Goal: Task Accomplishment & Management: Use online tool/utility

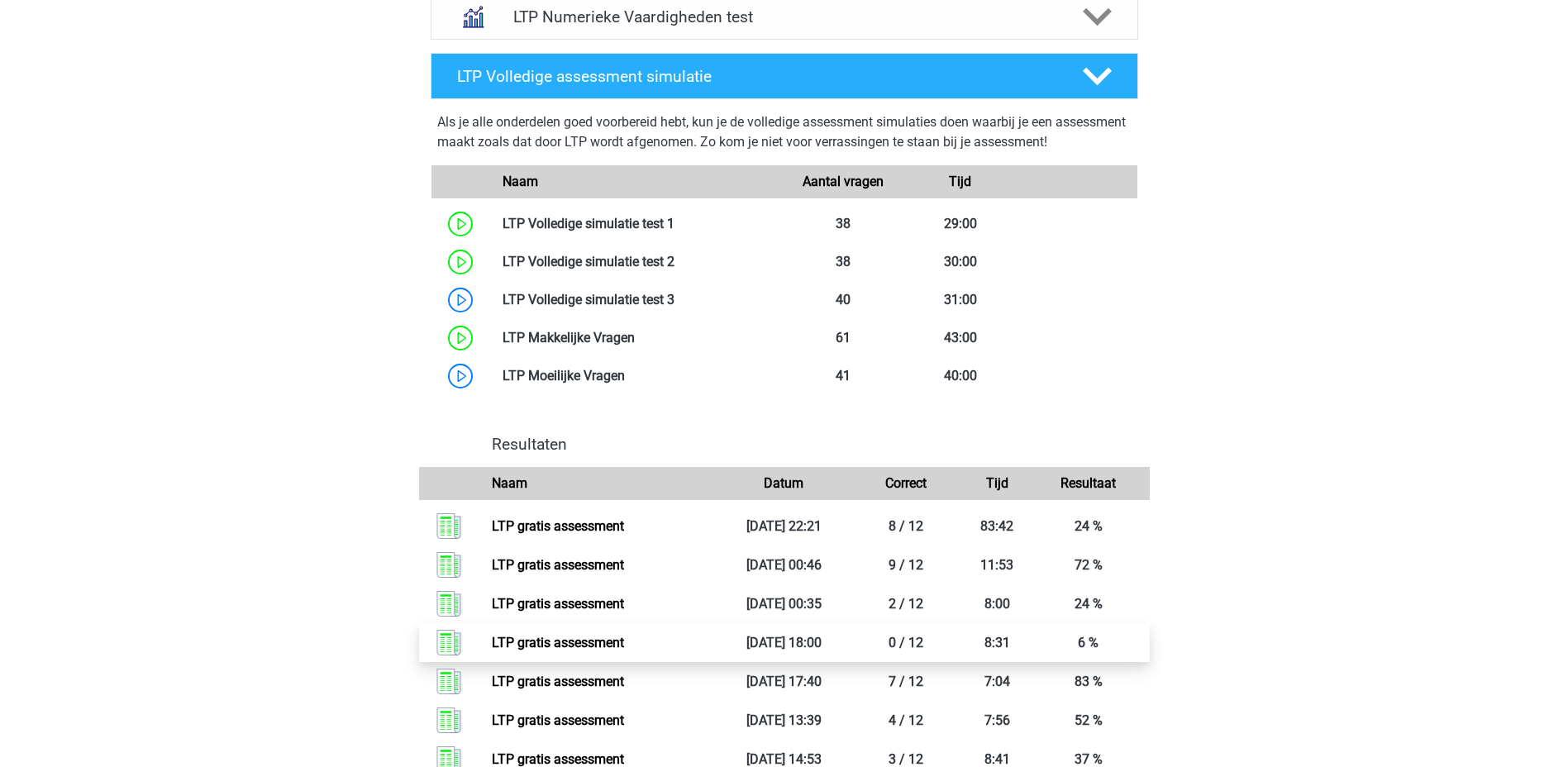
scroll to position [1075, 0]
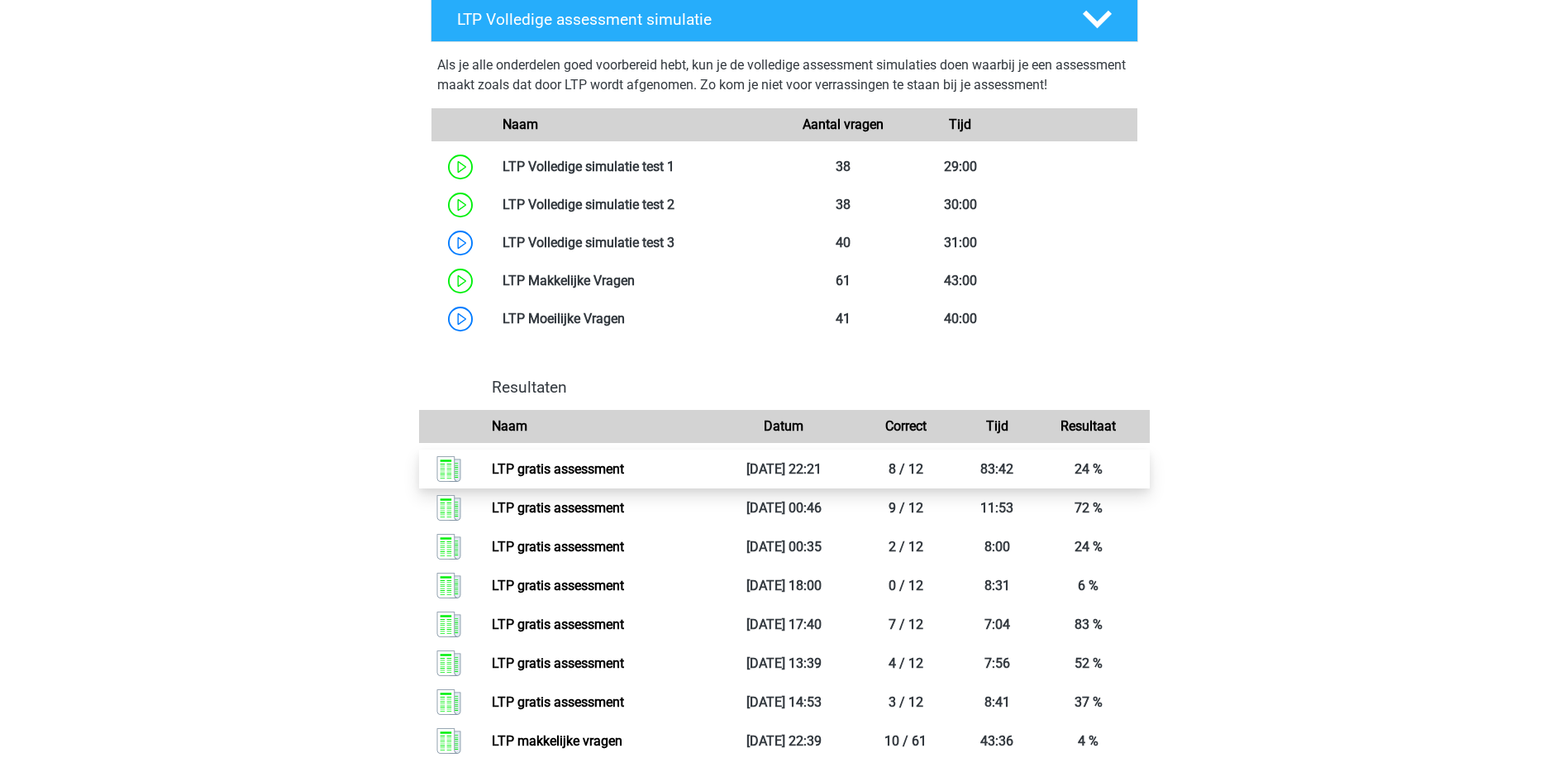
click at [534, 477] on link "LTP gratis assessment" at bounding box center [558, 468] width 132 height 16
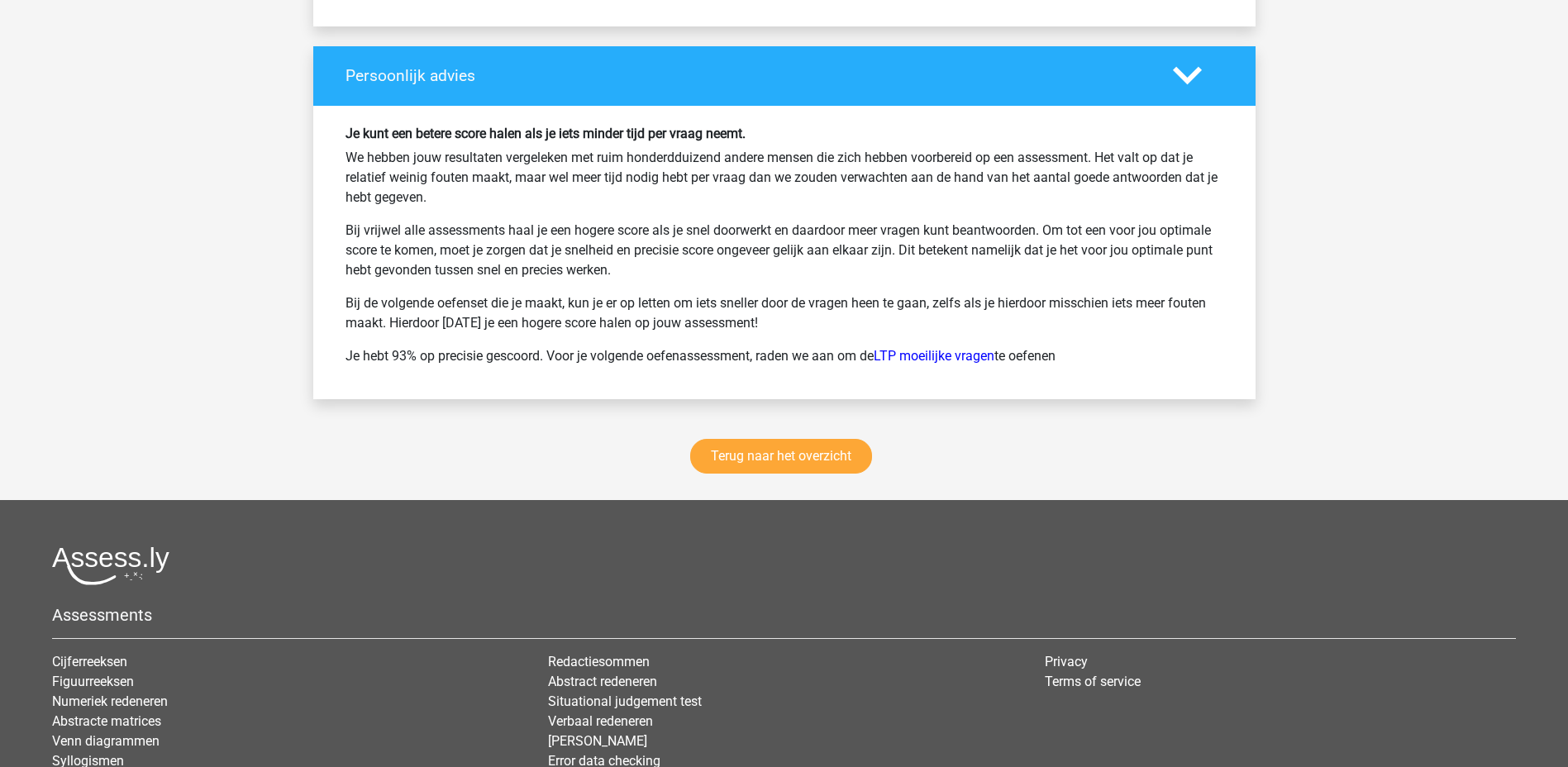
scroll to position [2790, 0]
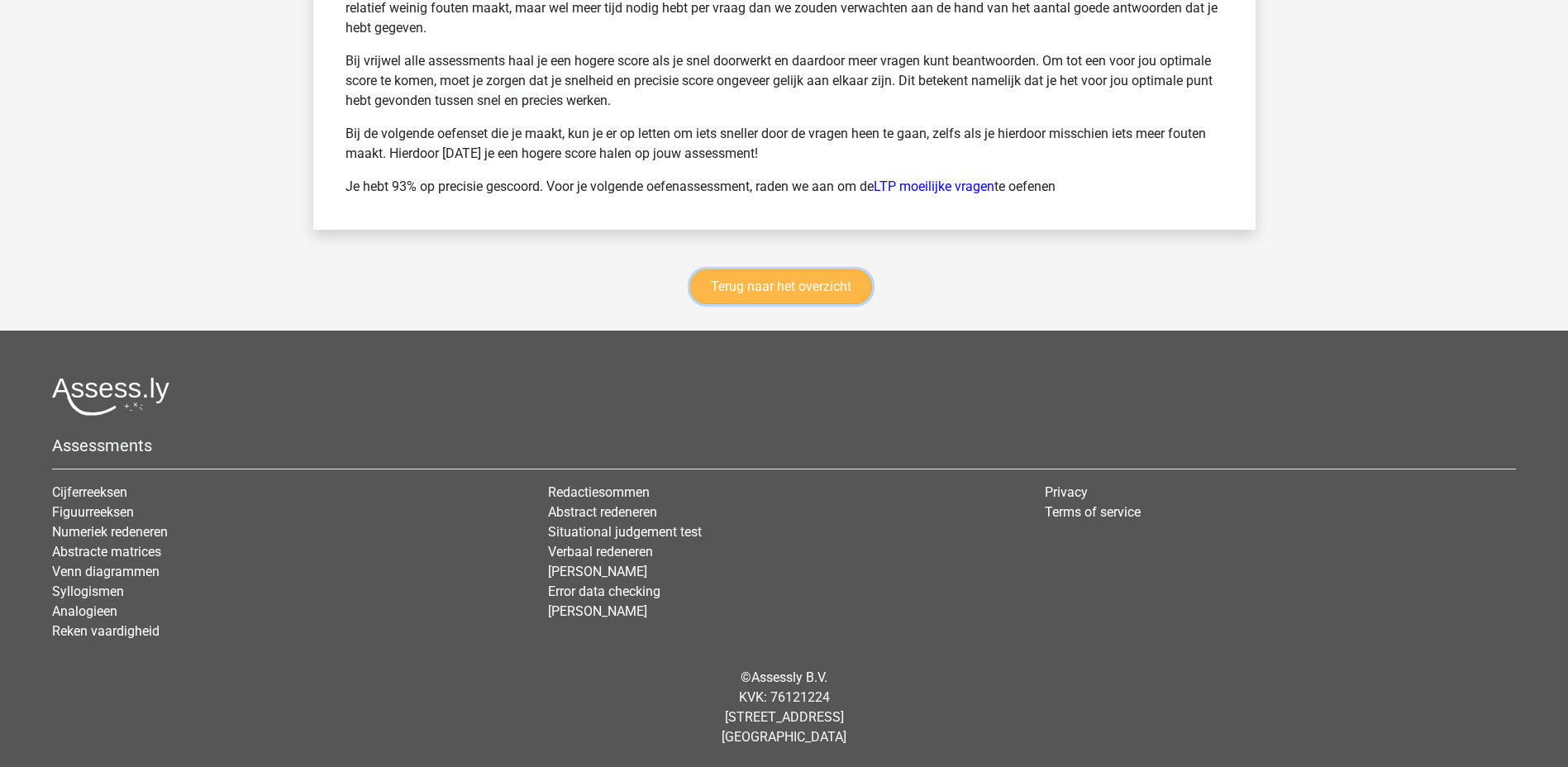
click at [772, 288] on link "Terug naar het overzicht" at bounding box center [781, 287] width 182 height 35
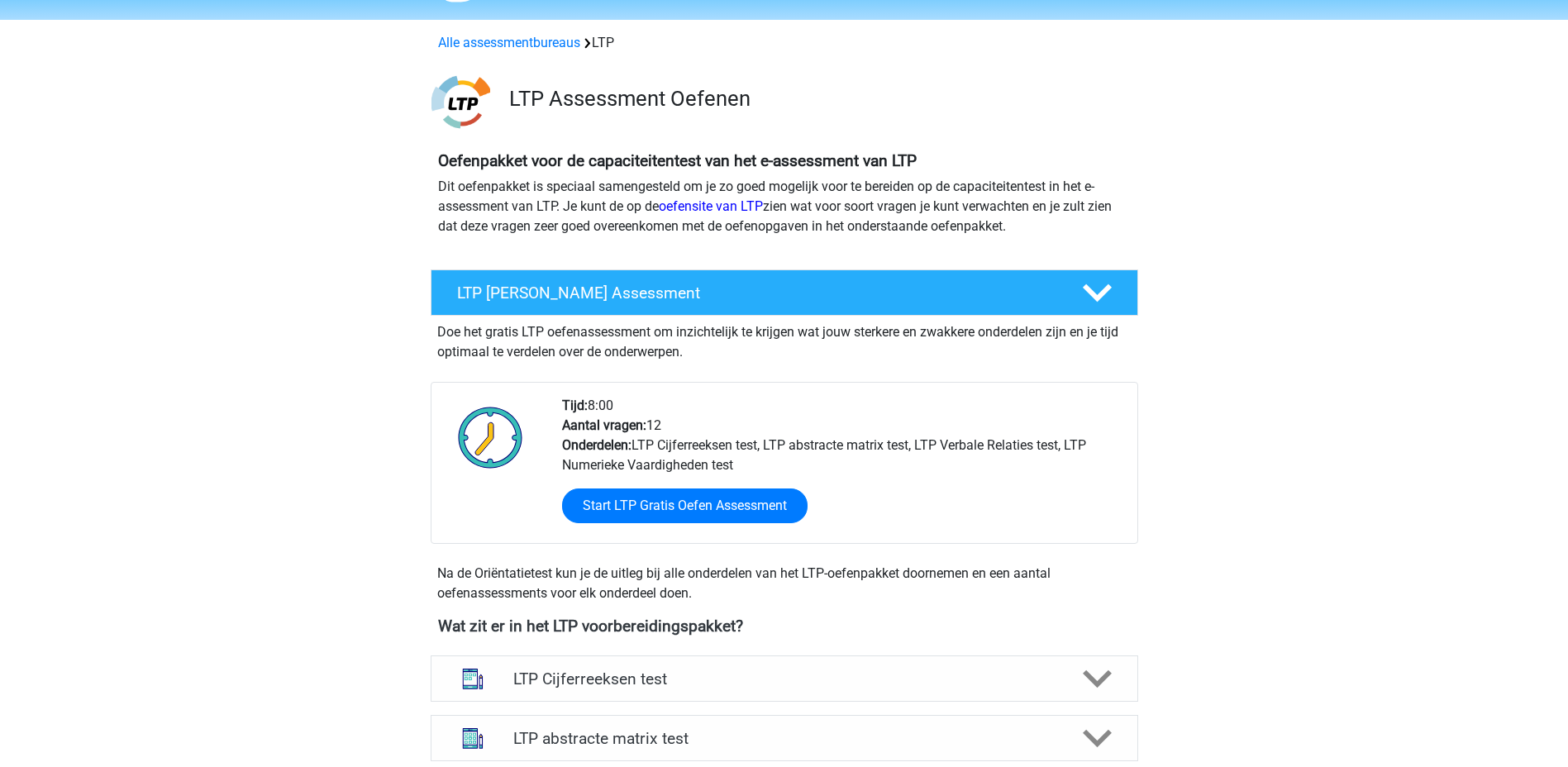
scroll to position [83, 0]
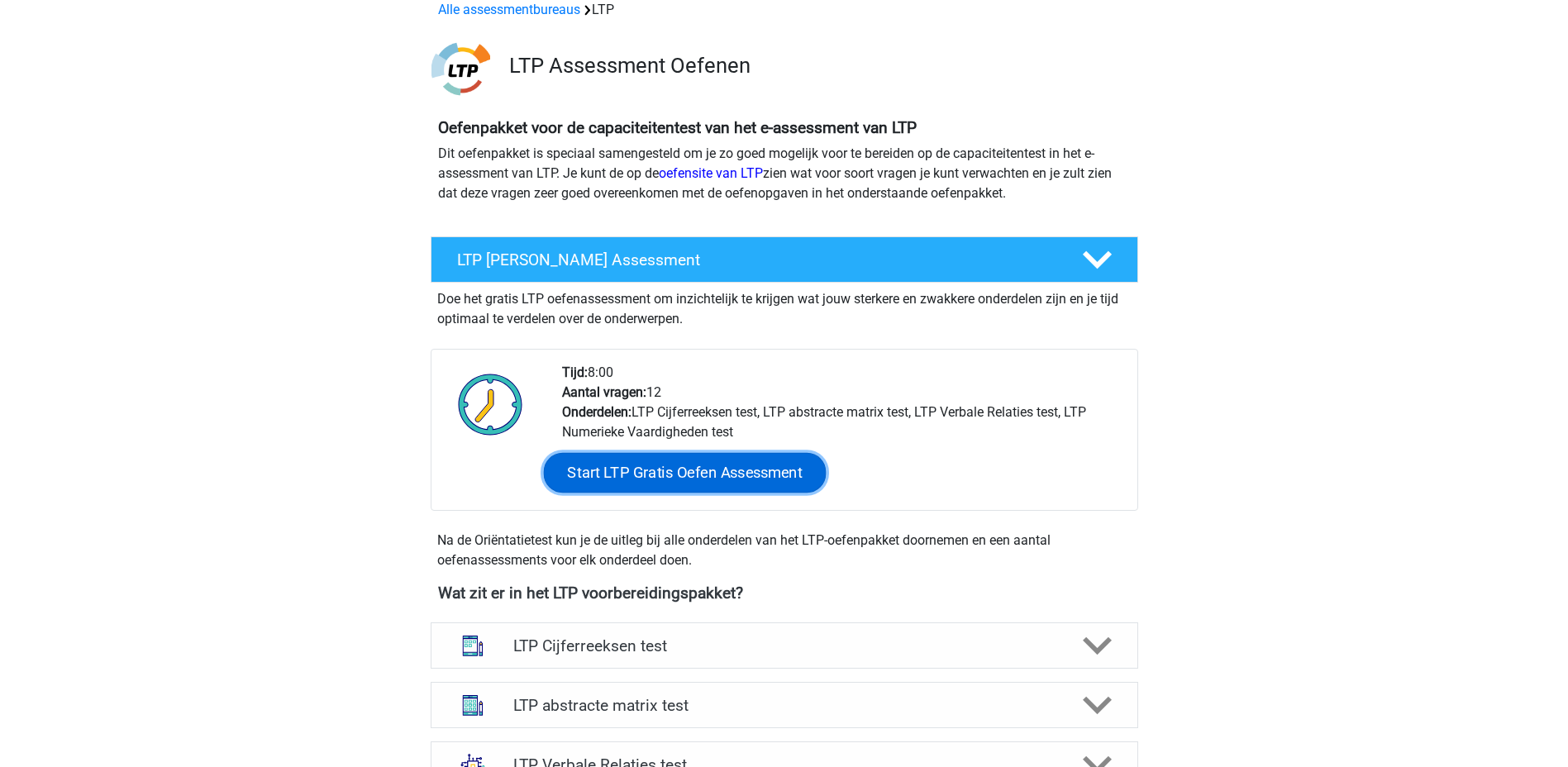
click at [733, 480] on link "Start LTP Gratis Oefen Assessment" at bounding box center [684, 472] width 283 height 39
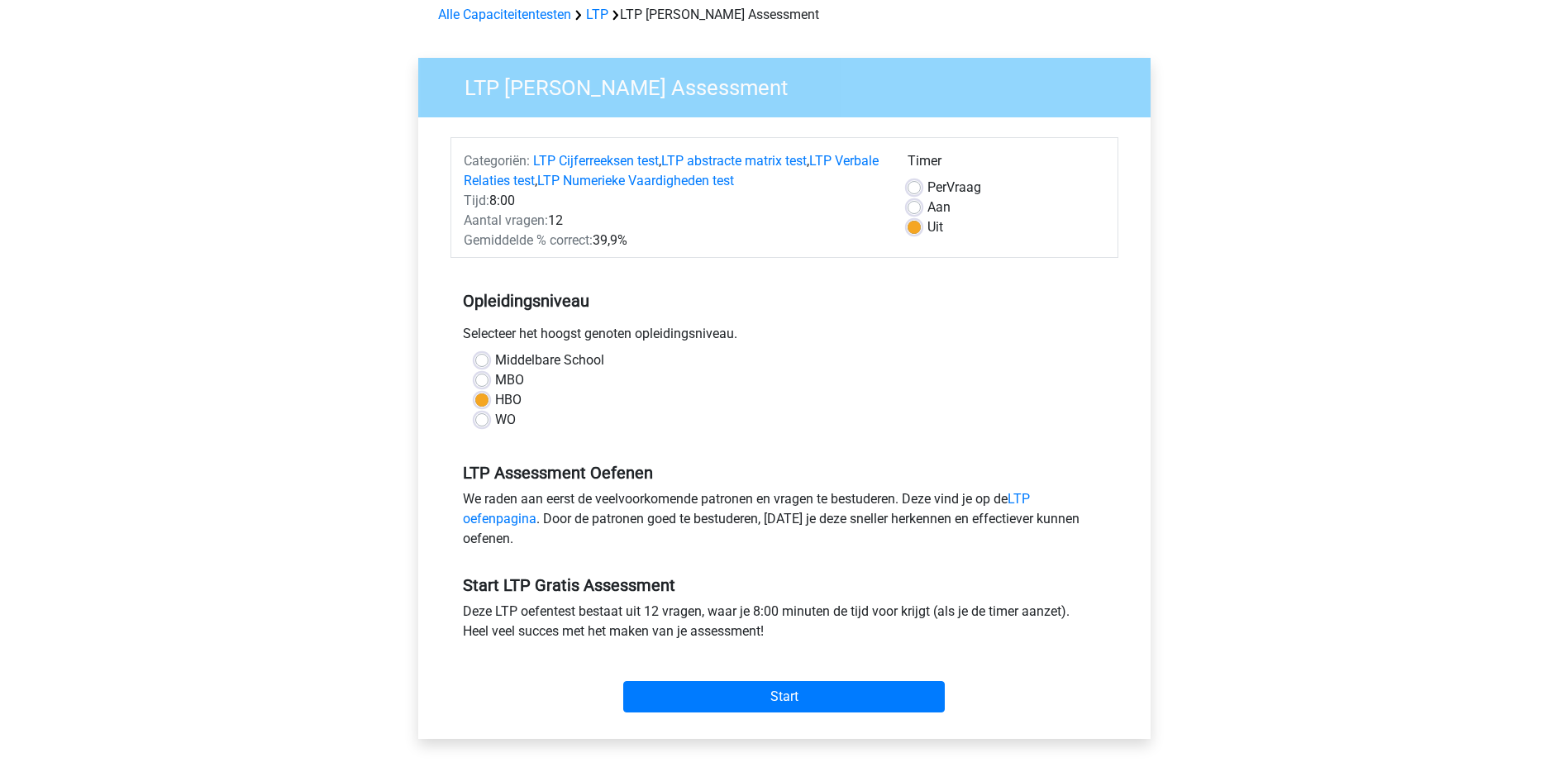
scroll to position [331, 0]
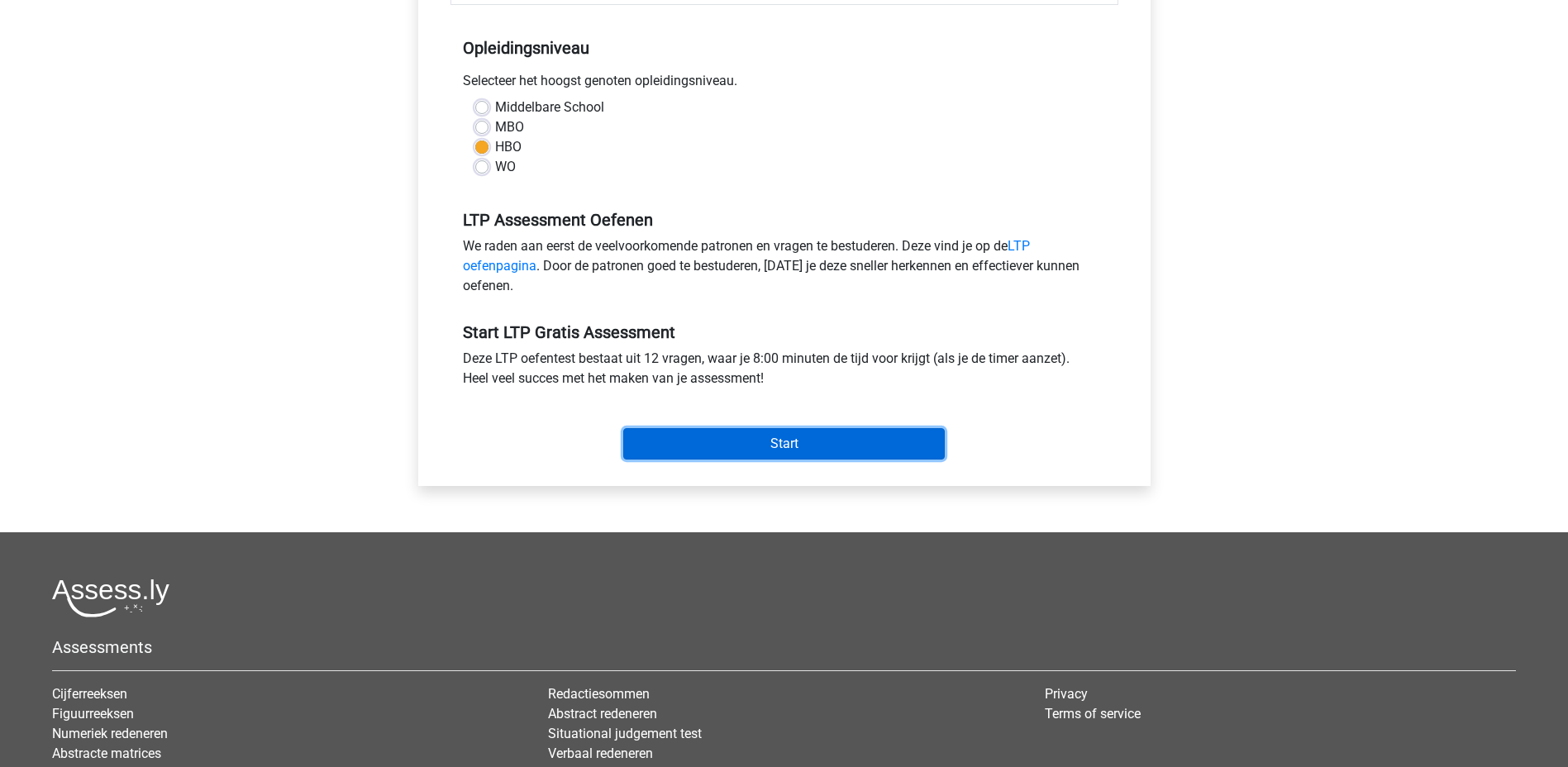
click at [680, 441] on input "Start" at bounding box center [784, 444] width 321 height 31
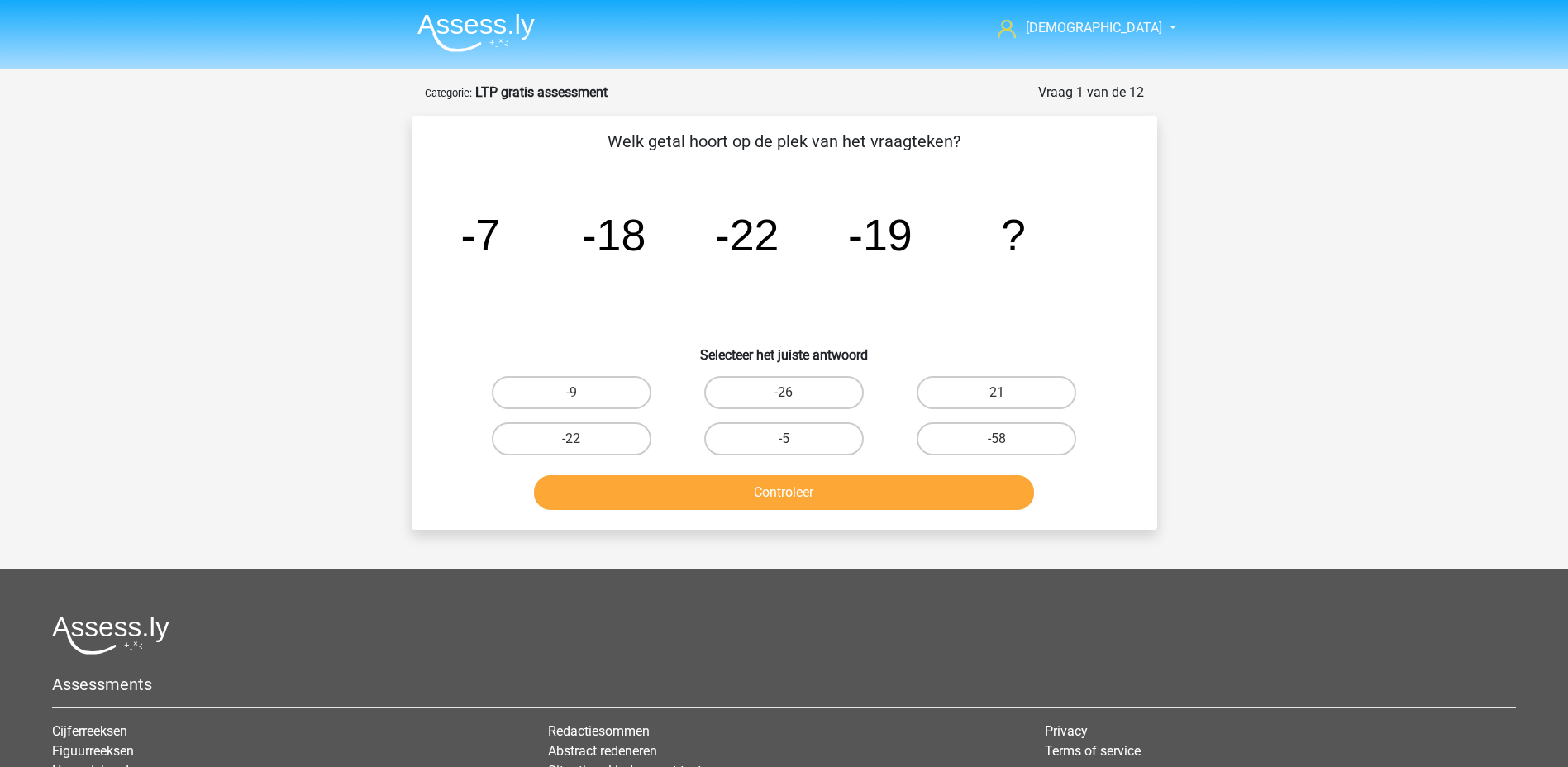
click at [795, 392] on input "-26" at bounding box center [789, 398] width 11 height 11
radio input "true"
click at [837, 504] on button "Controleer" at bounding box center [784, 492] width 500 height 35
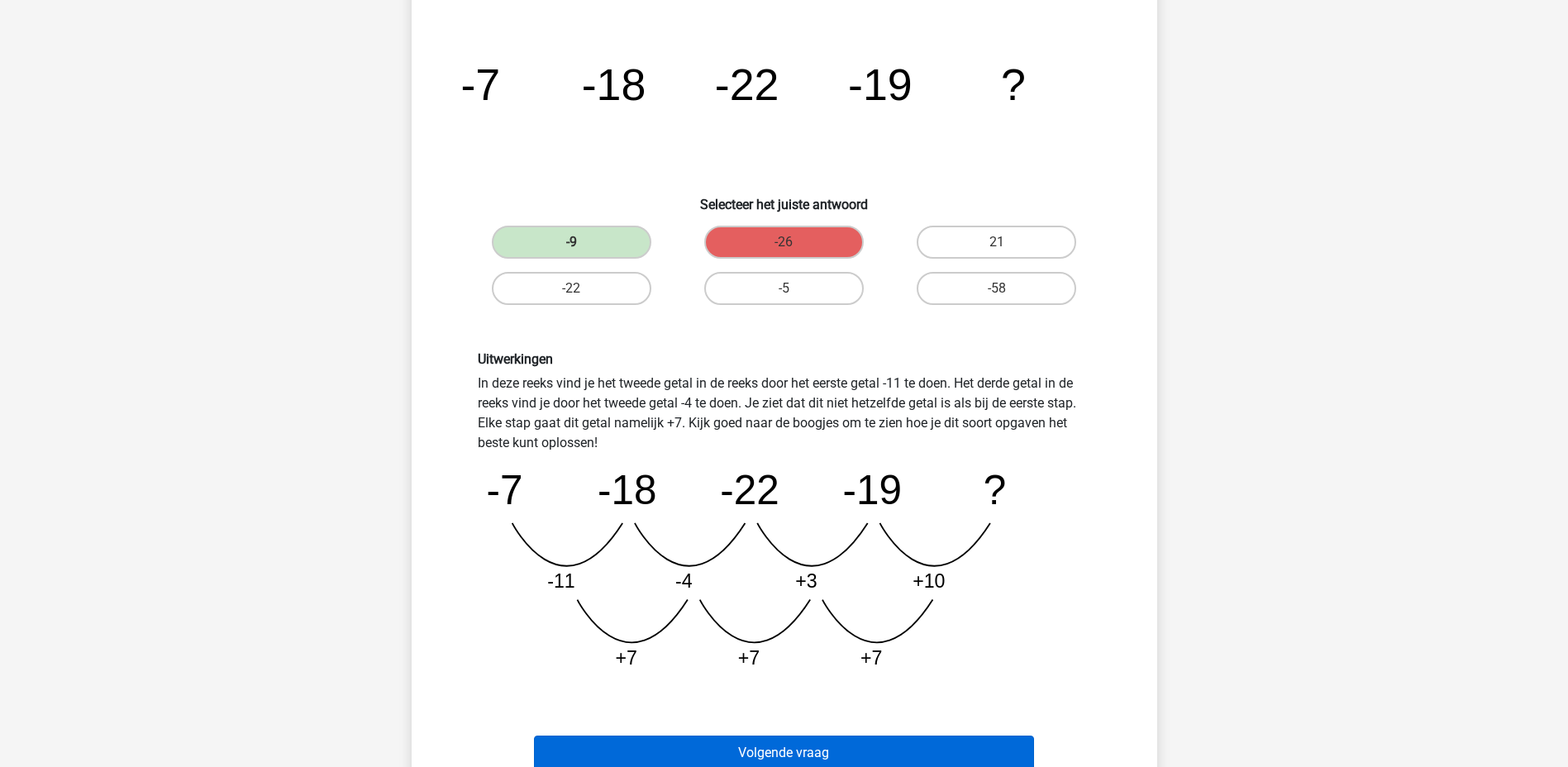
scroll to position [165, 0]
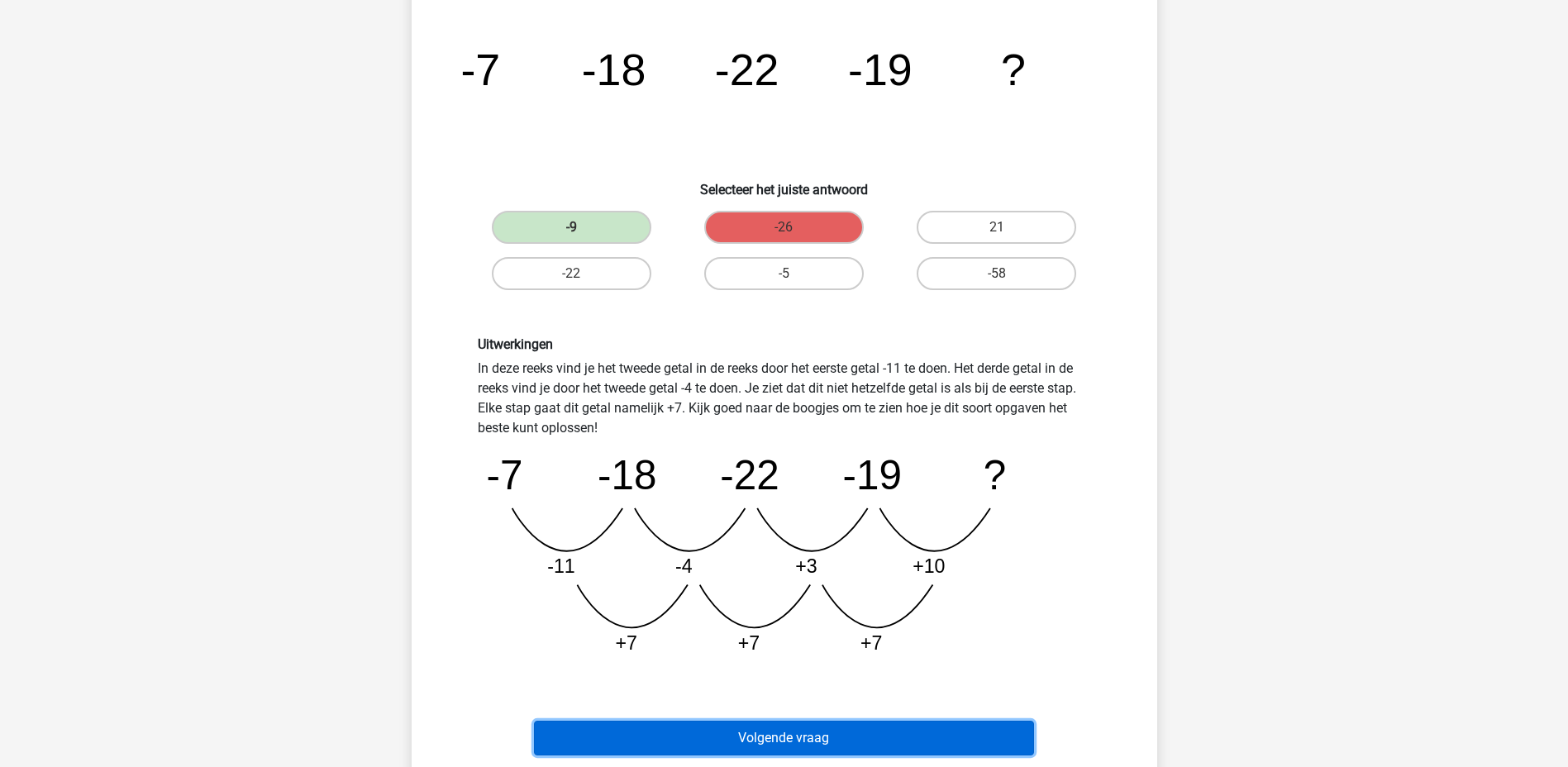
click at [862, 726] on button "Volgende vraag" at bounding box center [784, 739] width 500 height 35
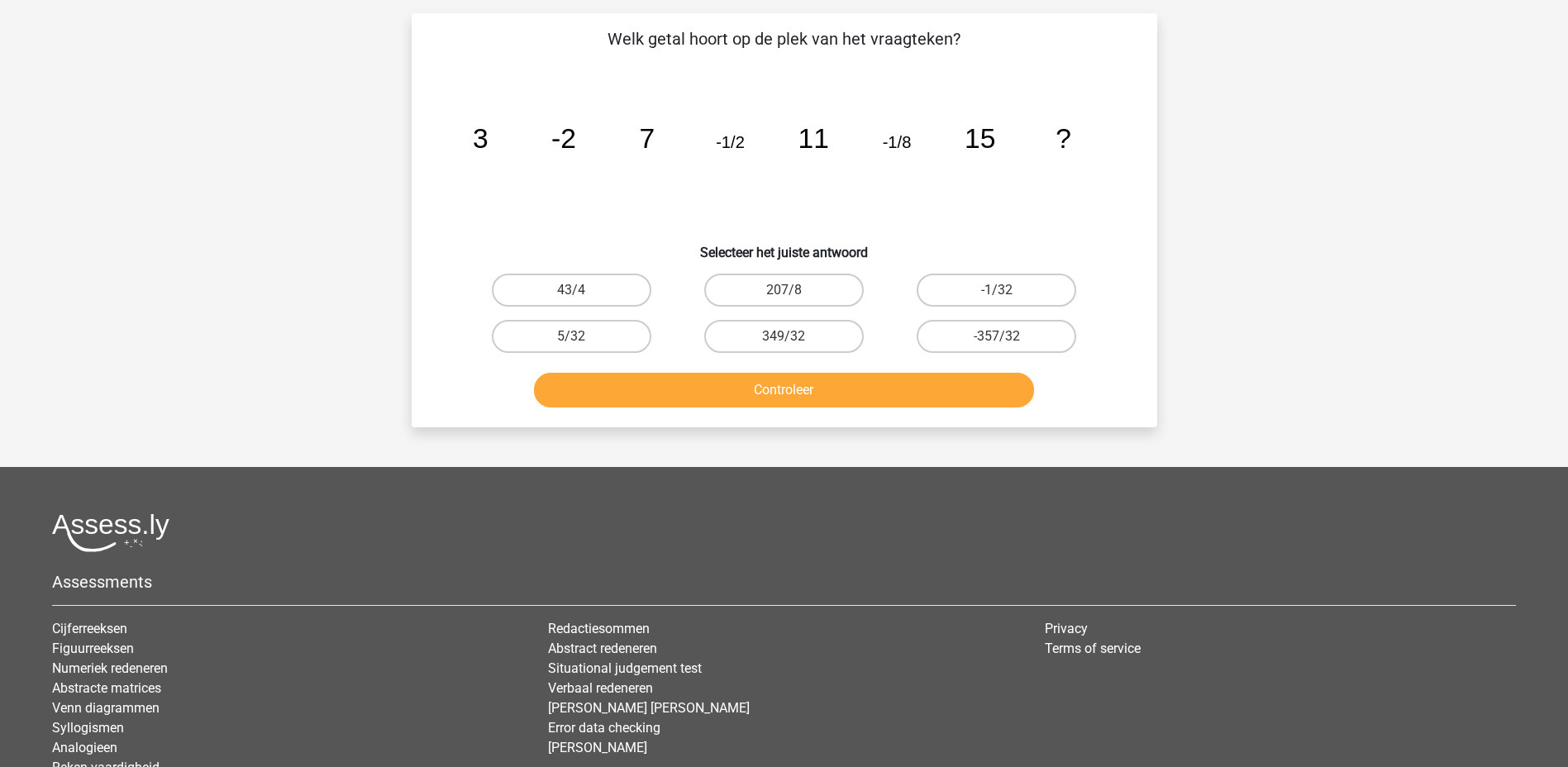
scroll to position [83, 0]
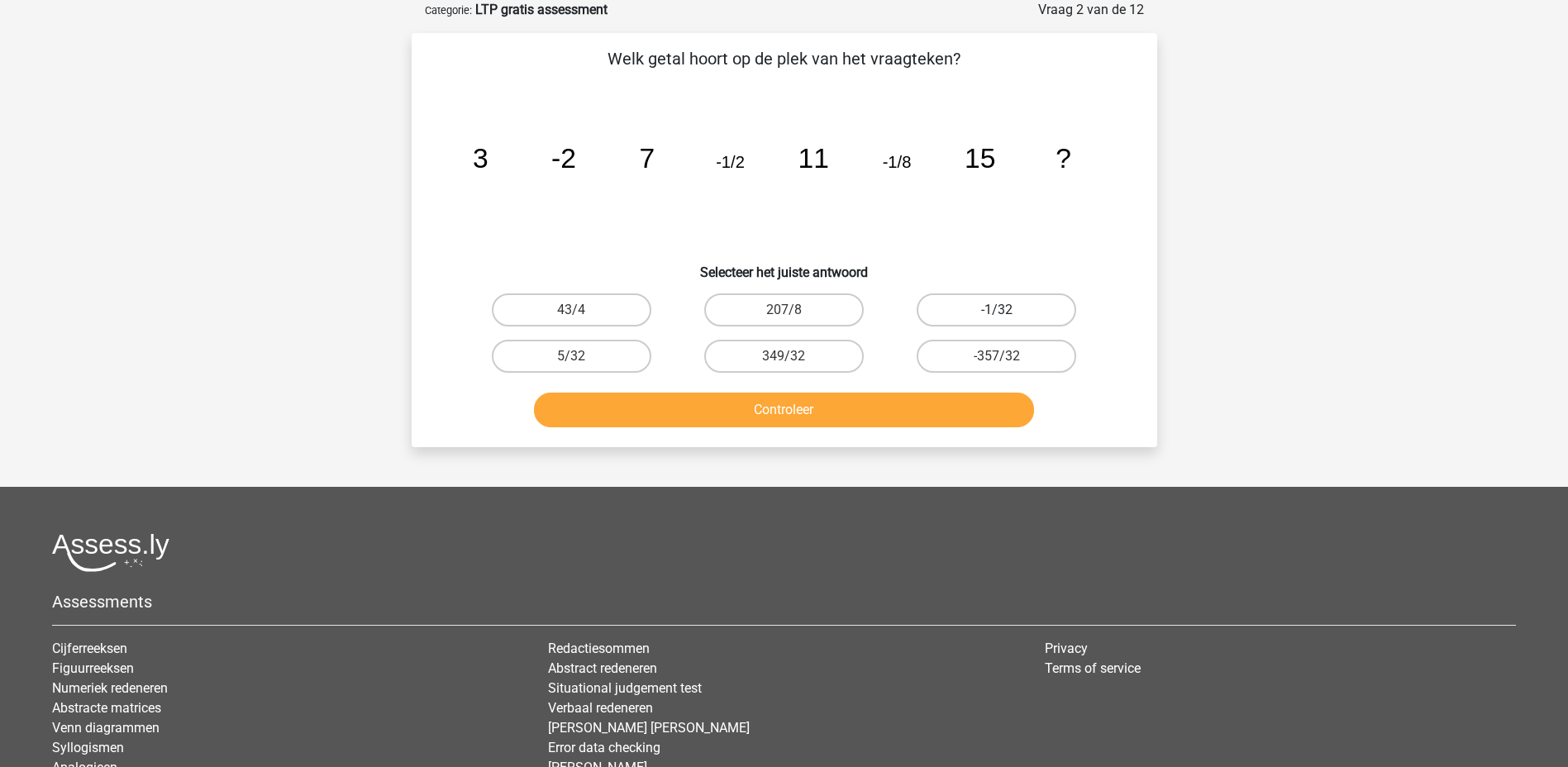
click at [1059, 308] on label "-1/32" at bounding box center [997, 310] width 160 height 33
click at [1008, 310] on input "-1/32" at bounding box center [1002, 315] width 11 height 11
radio input "true"
click at [941, 424] on button "Controleer" at bounding box center [784, 410] width 500 height 35
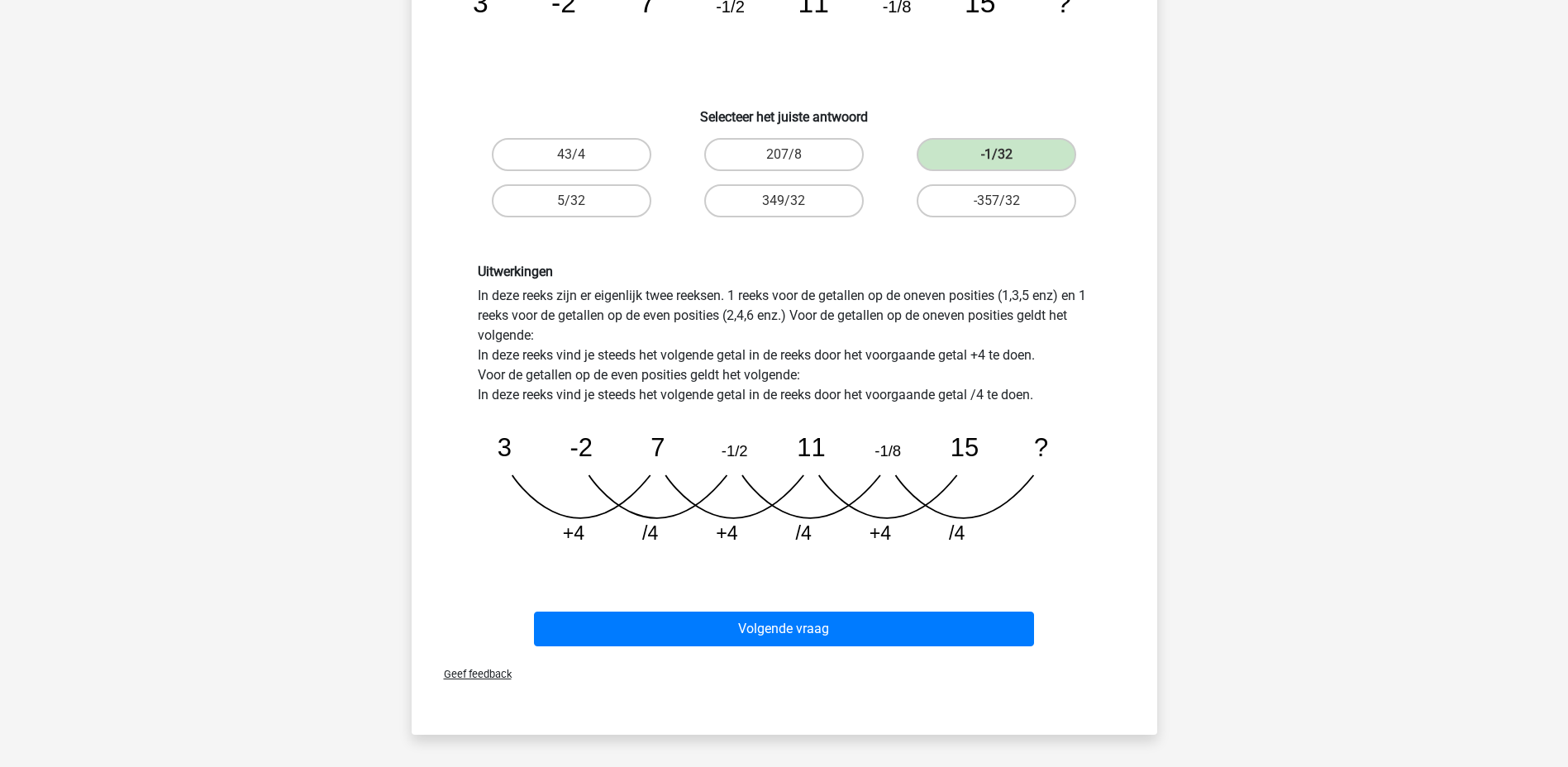
scroll to position [248, 0]
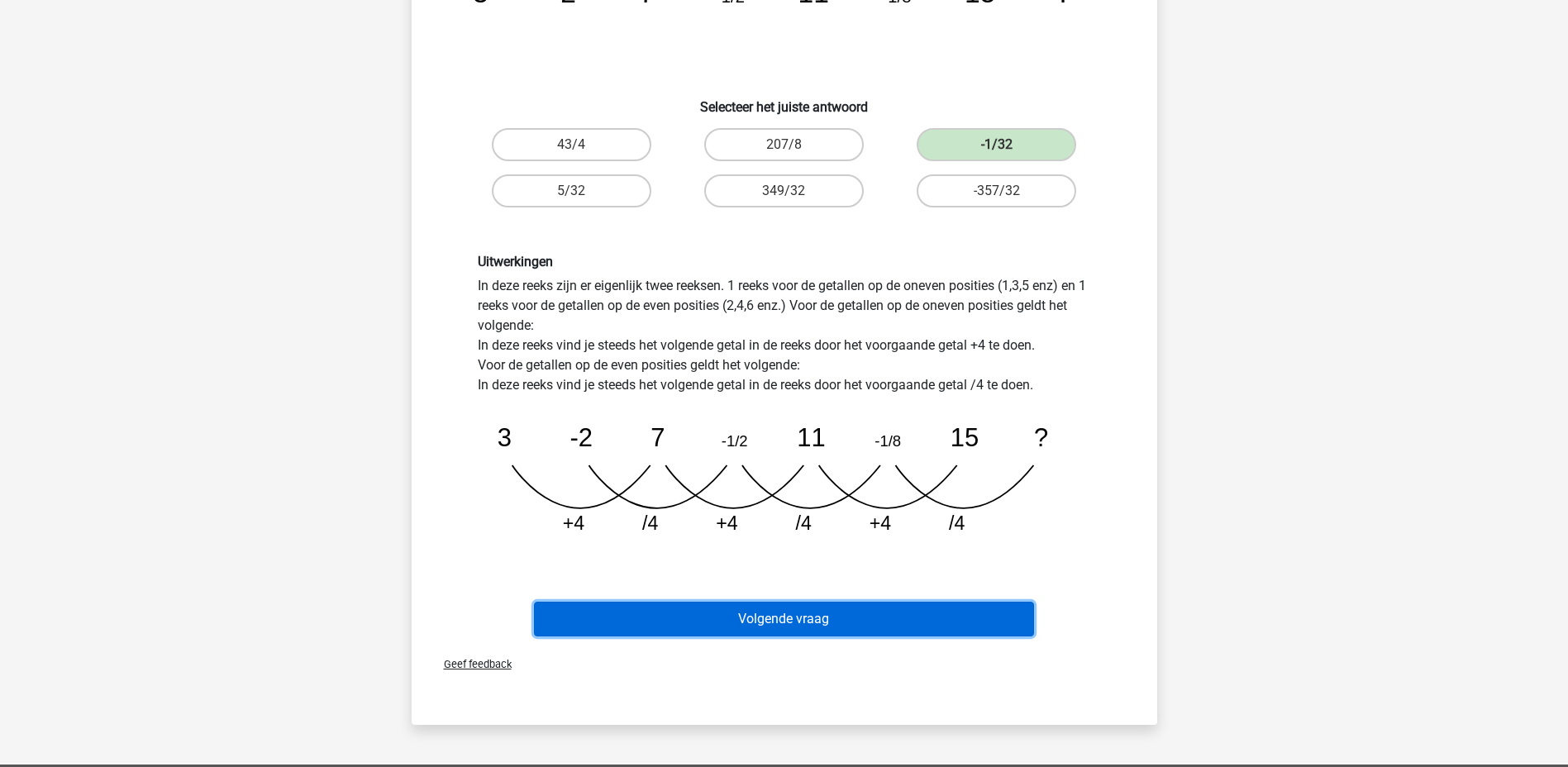
click at [829, 614] on button "Volgende vraag" at bounding box center [784, 619] width 500 height 35
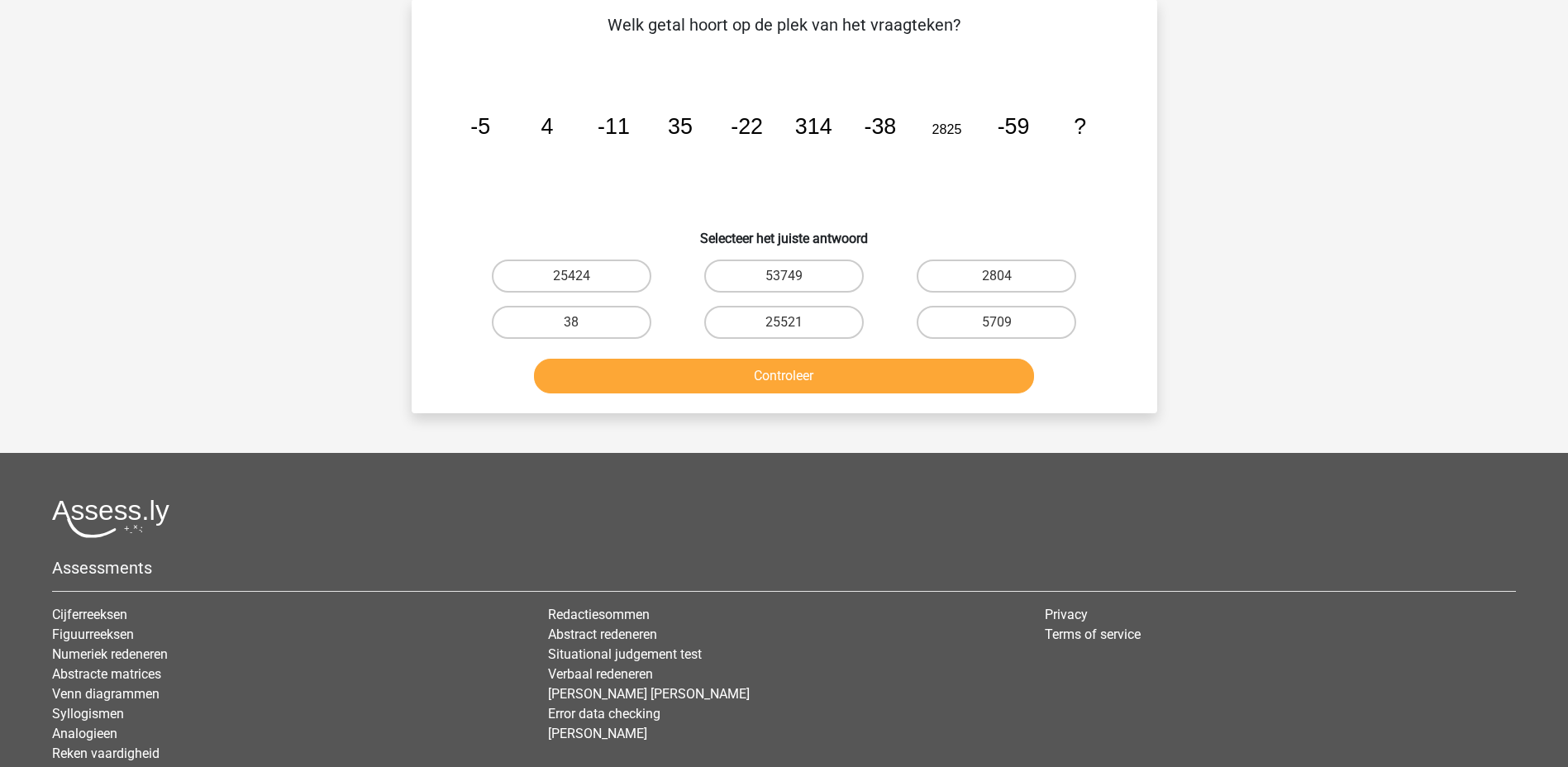
scroll to position [83, 0]
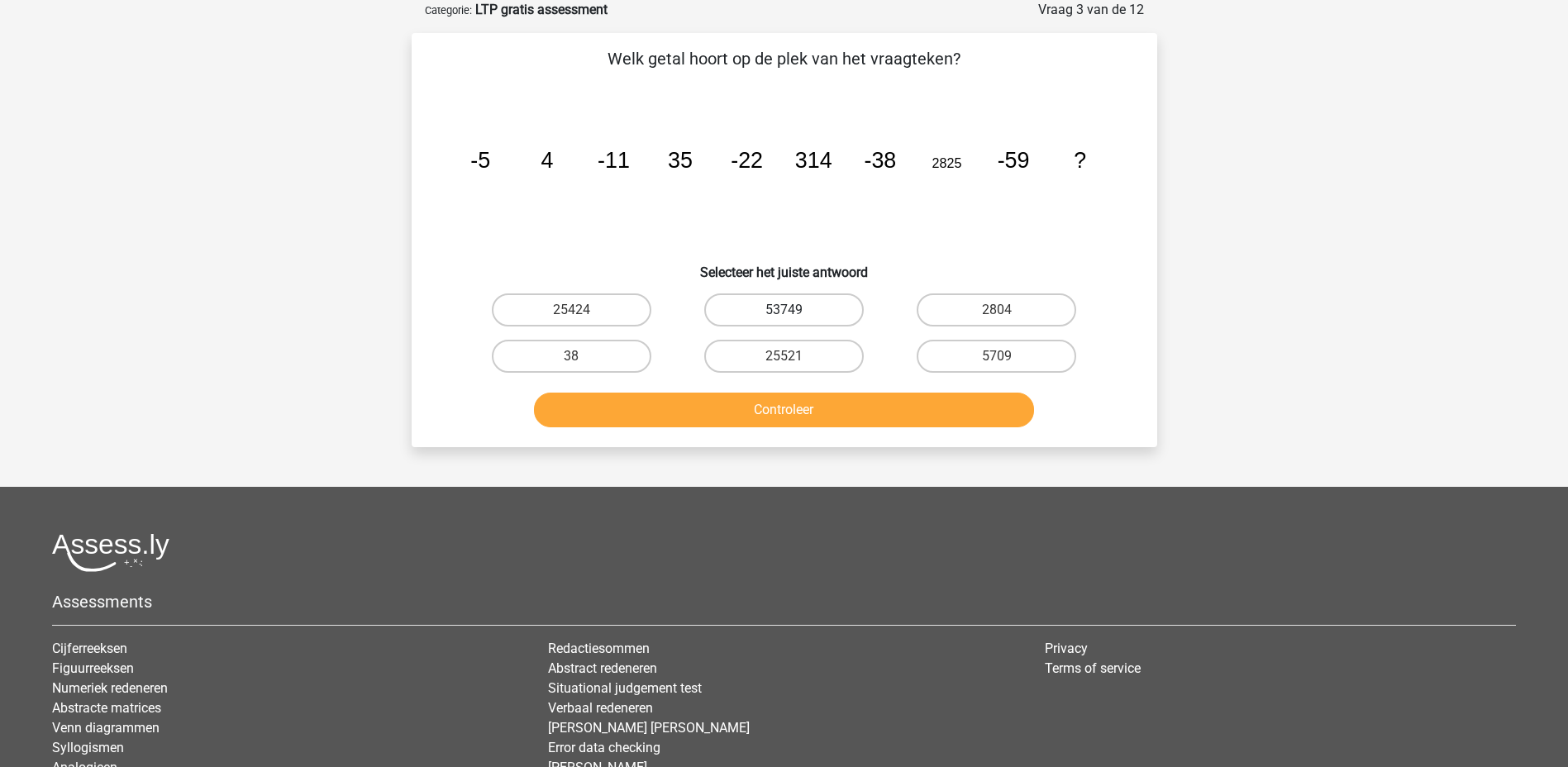
click at [823, 317] on label "53749" at bounding box center [784, 310] width 160 height 33
click at [795, 317] on input "53749" at bounding box center [789, 315] width 11 height 11
radio input "true"
click at [853, 412] on button "Controleer" at bounding box center [784, 410] width 500 height 35
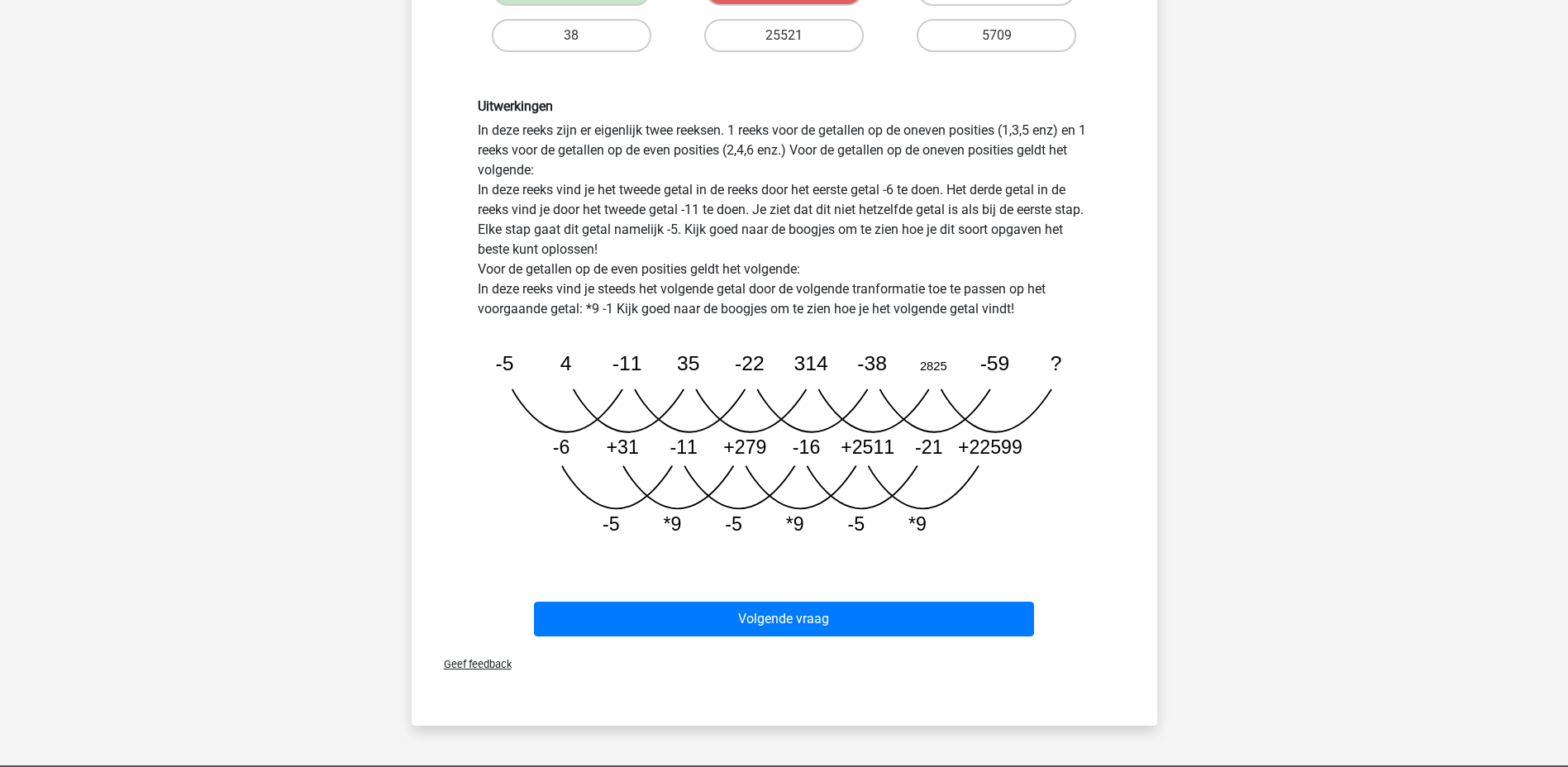
scroll to position [413, 0]
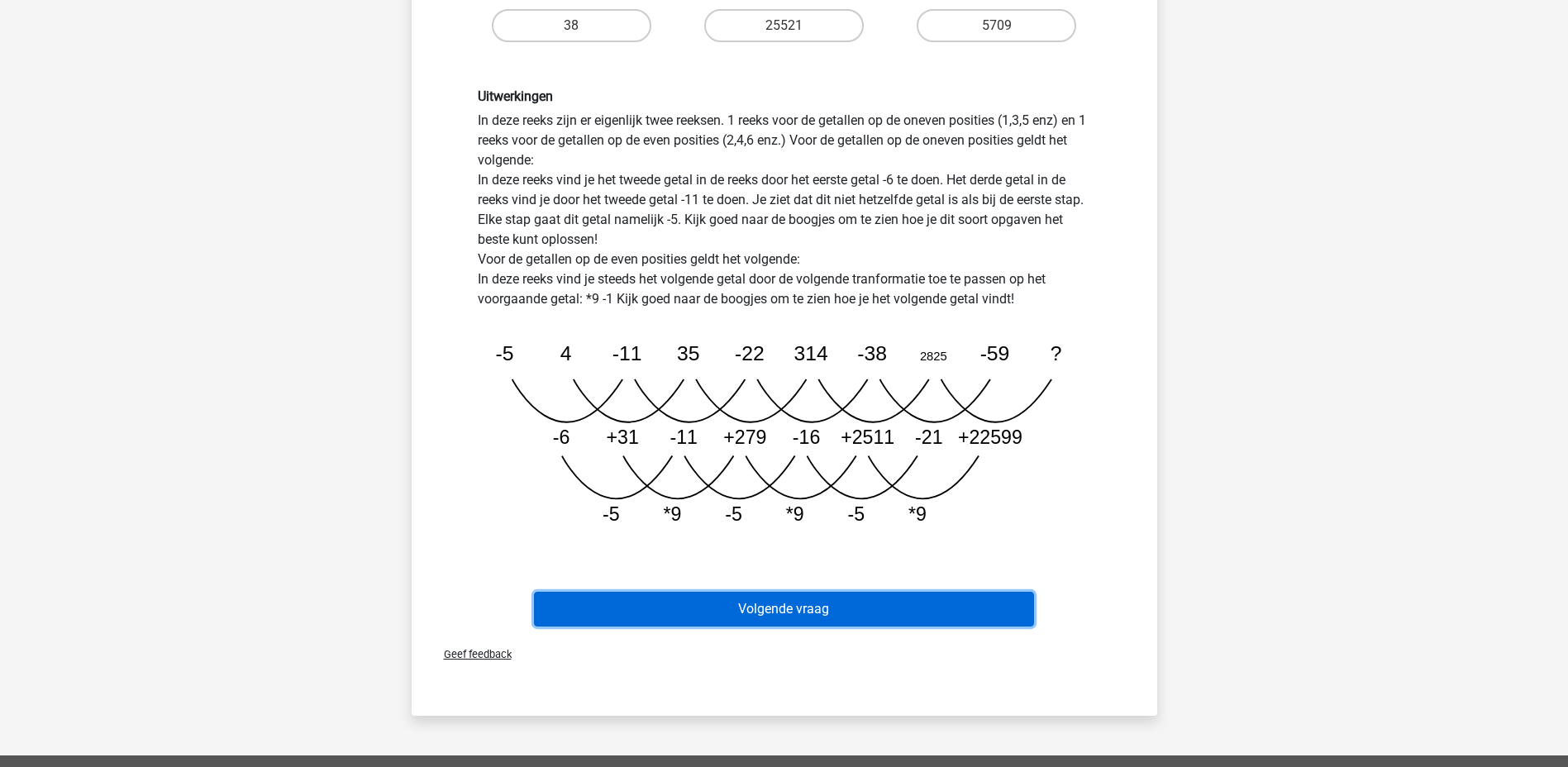
click at [964, 593] on button "Volgende vraag" at bounding box center [784, 609] width 500 height 35
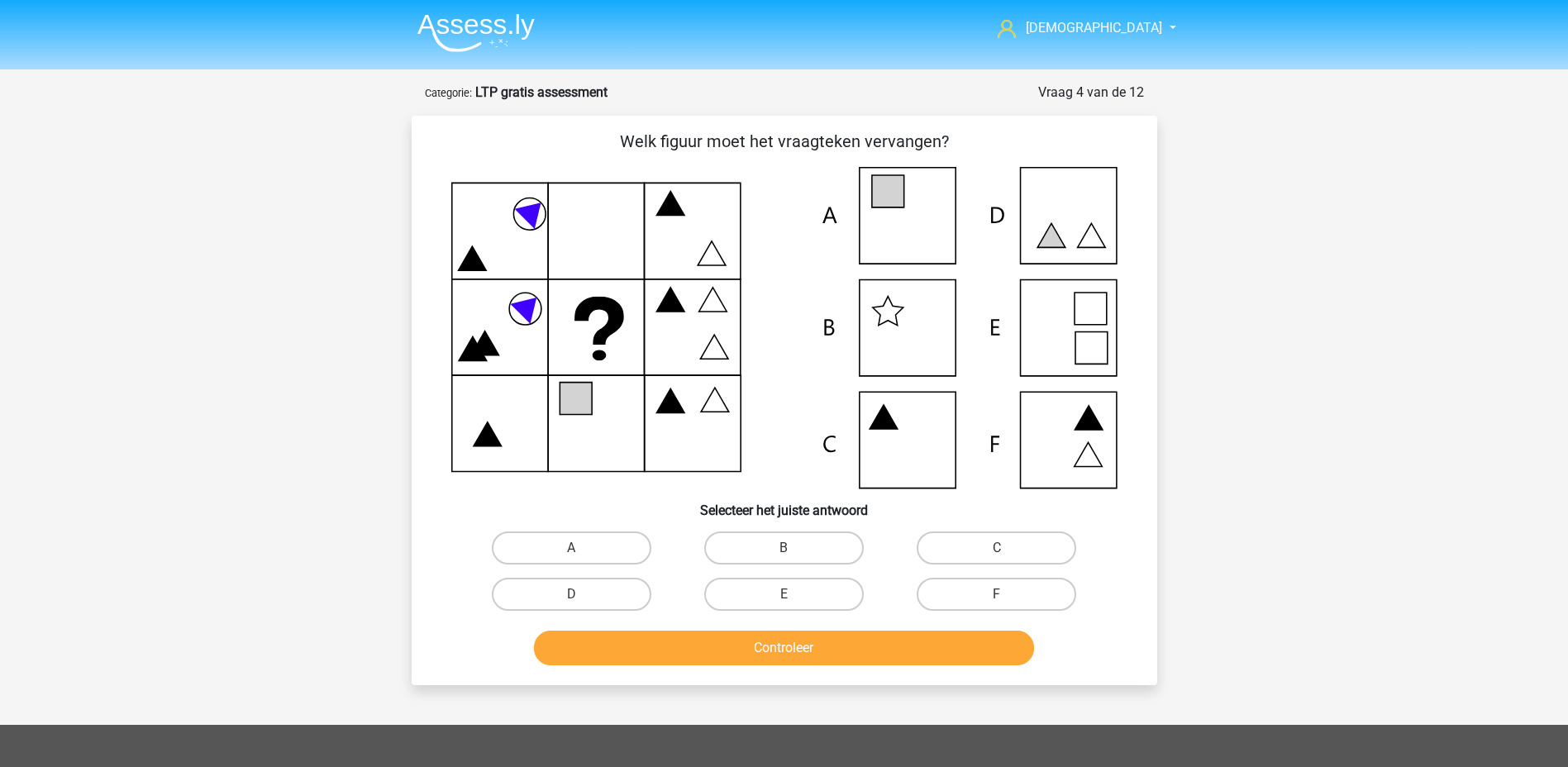
scroll to position [83, 0]
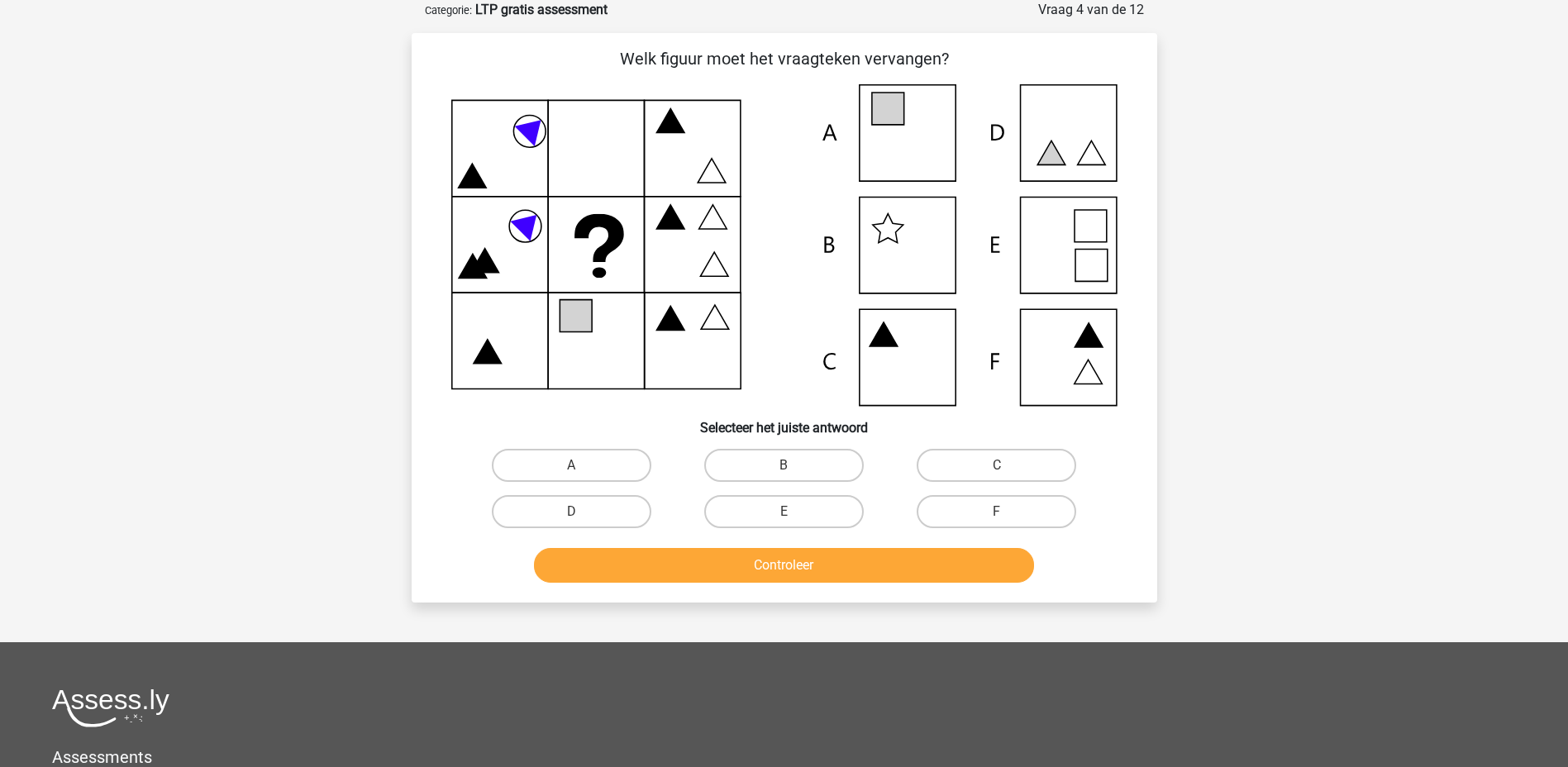
click at [904, 145] on icon at bounding box center [784, 245] width 666 height 321
click at [556, 469] on label "A" at bounding box center [571, 466] width 160 height 33
click at [571, 469] on input "A" at bounding box center [577, 471] width 11 height 11
radio input "true"
click at [698, 573] on button "Controleer" at bounding box center [784, 566] width 500 height 35
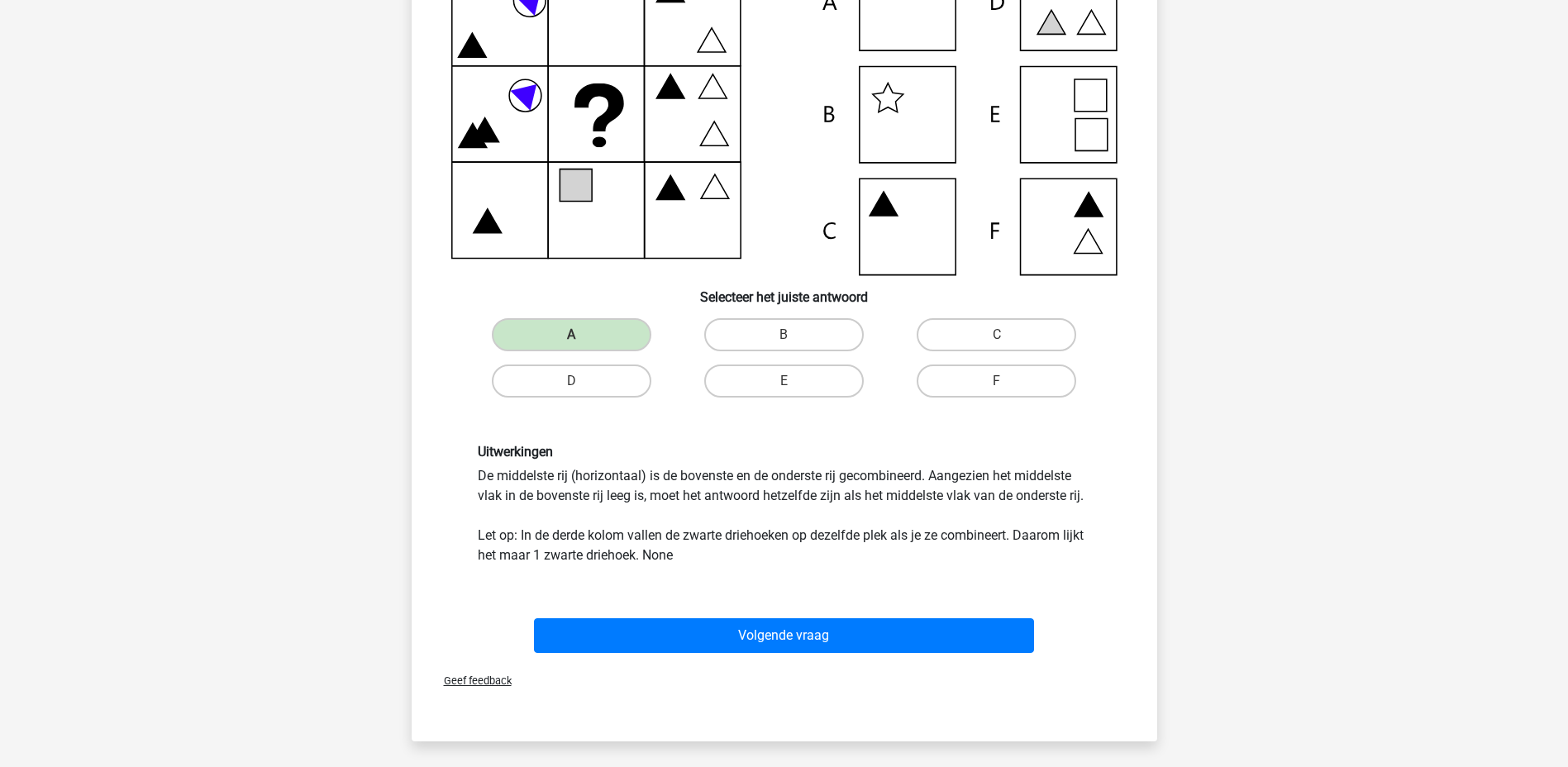
scroll to position [248, 0]
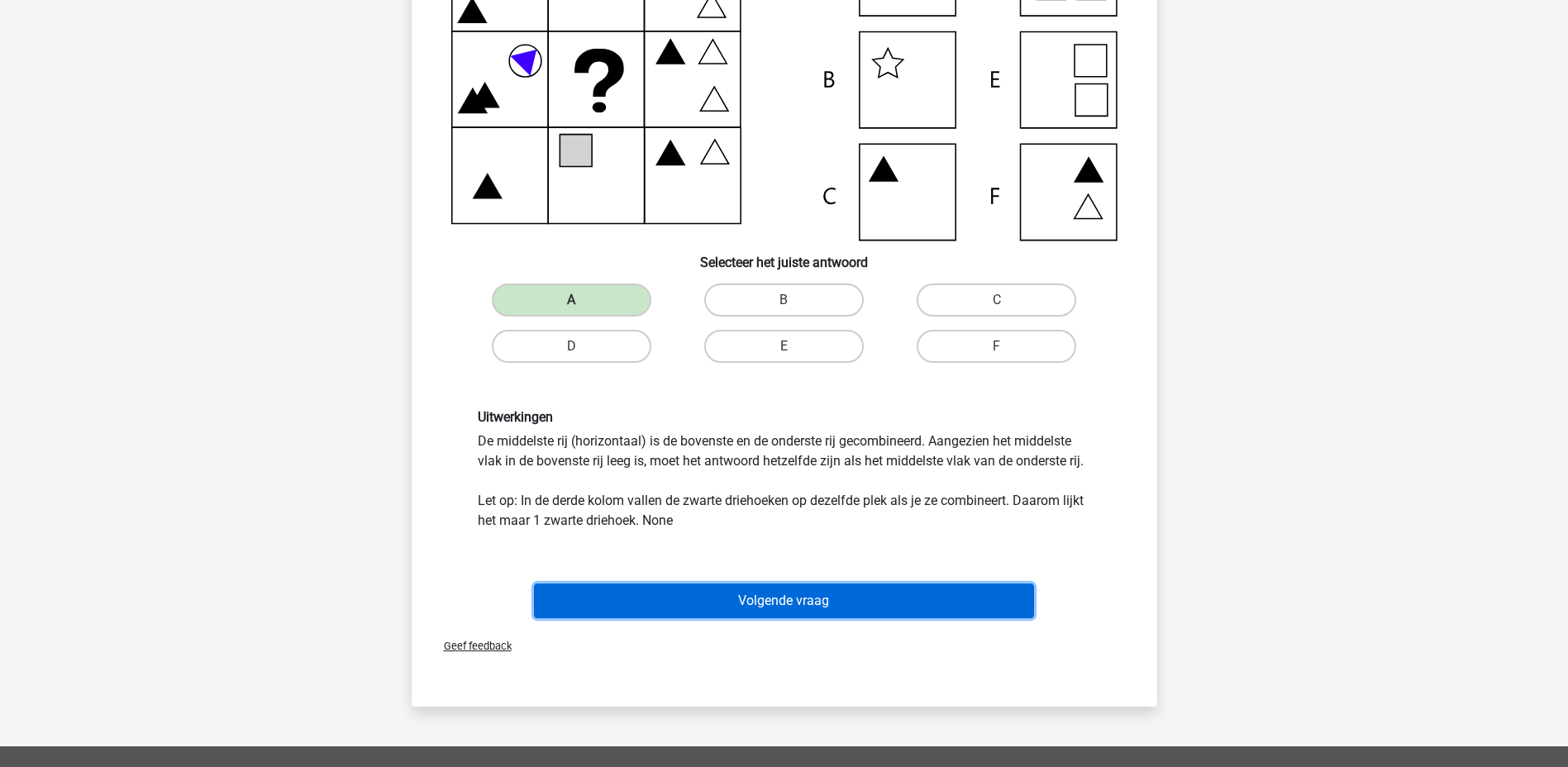
click at [822, 606] on button "Volgende vraag" at bounding box center [784, 601] width 500 height 35
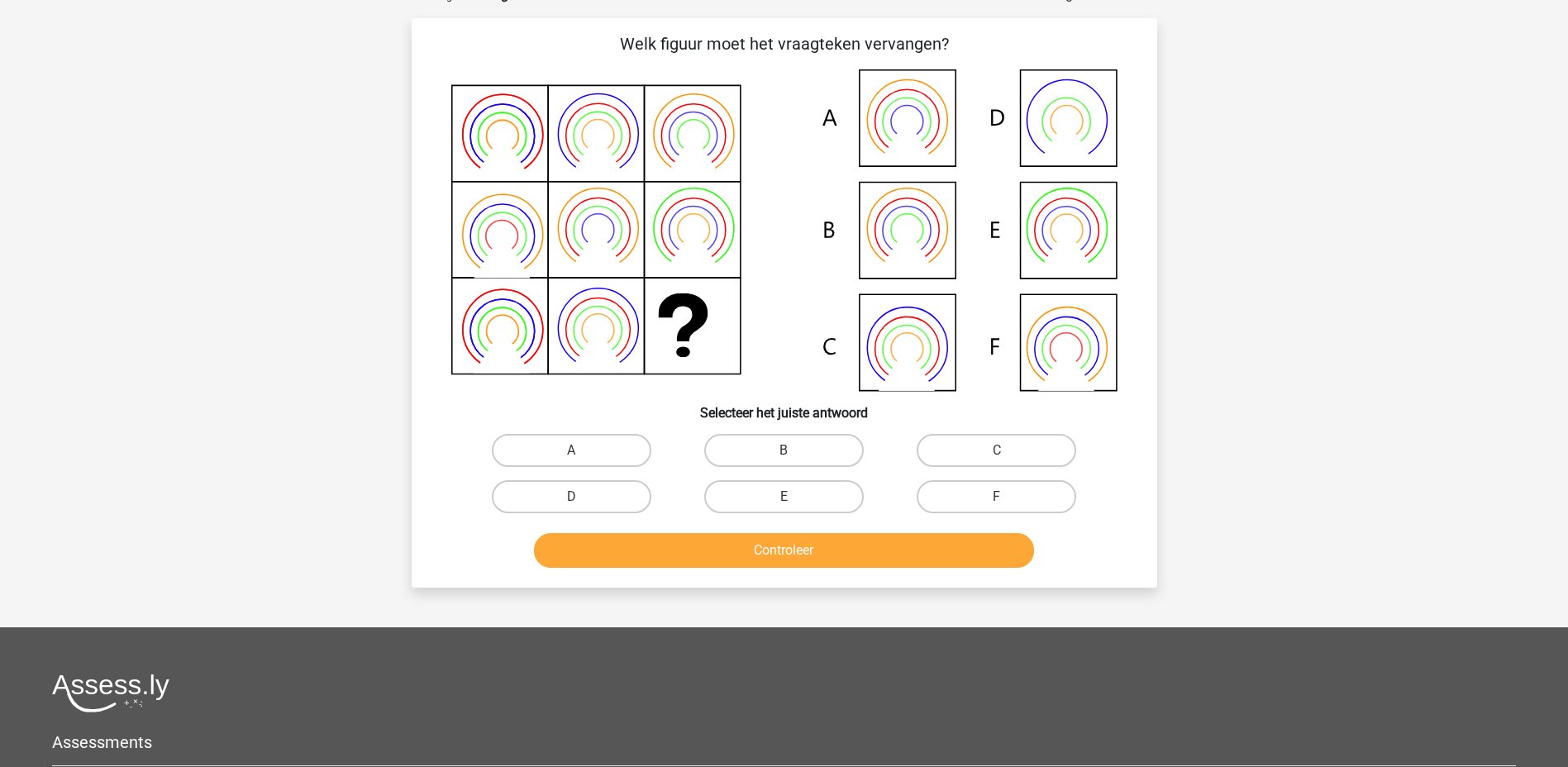
scroll to position [83, 0]
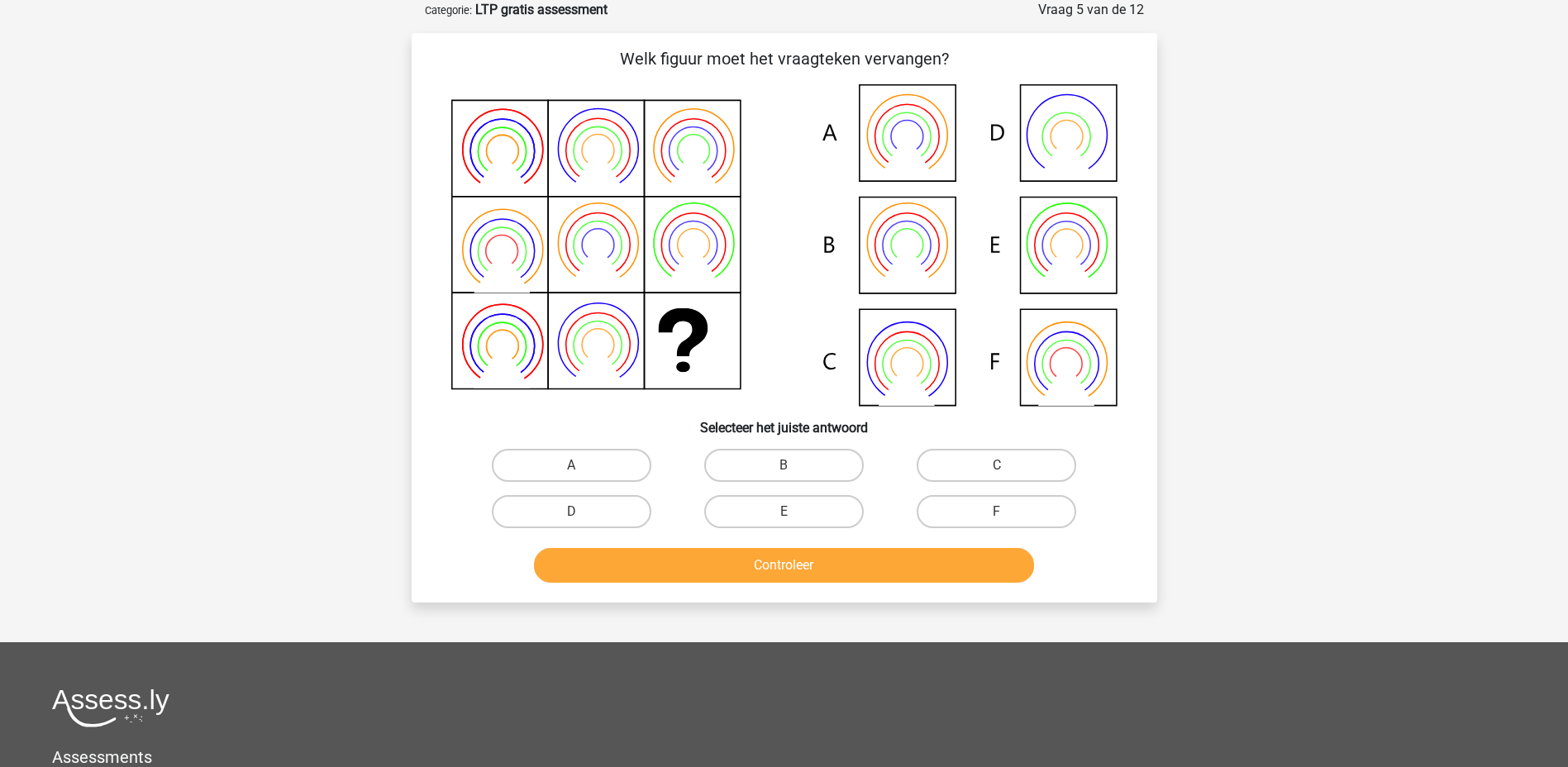
click at [919, 230] on icon at bounding box center [784, 245] width 666 height 321
click at [748, 461] on label "B" at bounding box center [784, 466] width 160 height 33
click at [784, 466] on input "B" at bounding box center [789, 471] width 11 height 11
radio input "true"
click at [790, 570] on button "Controleer" at bounding box center [784, 566] width 500 height 35
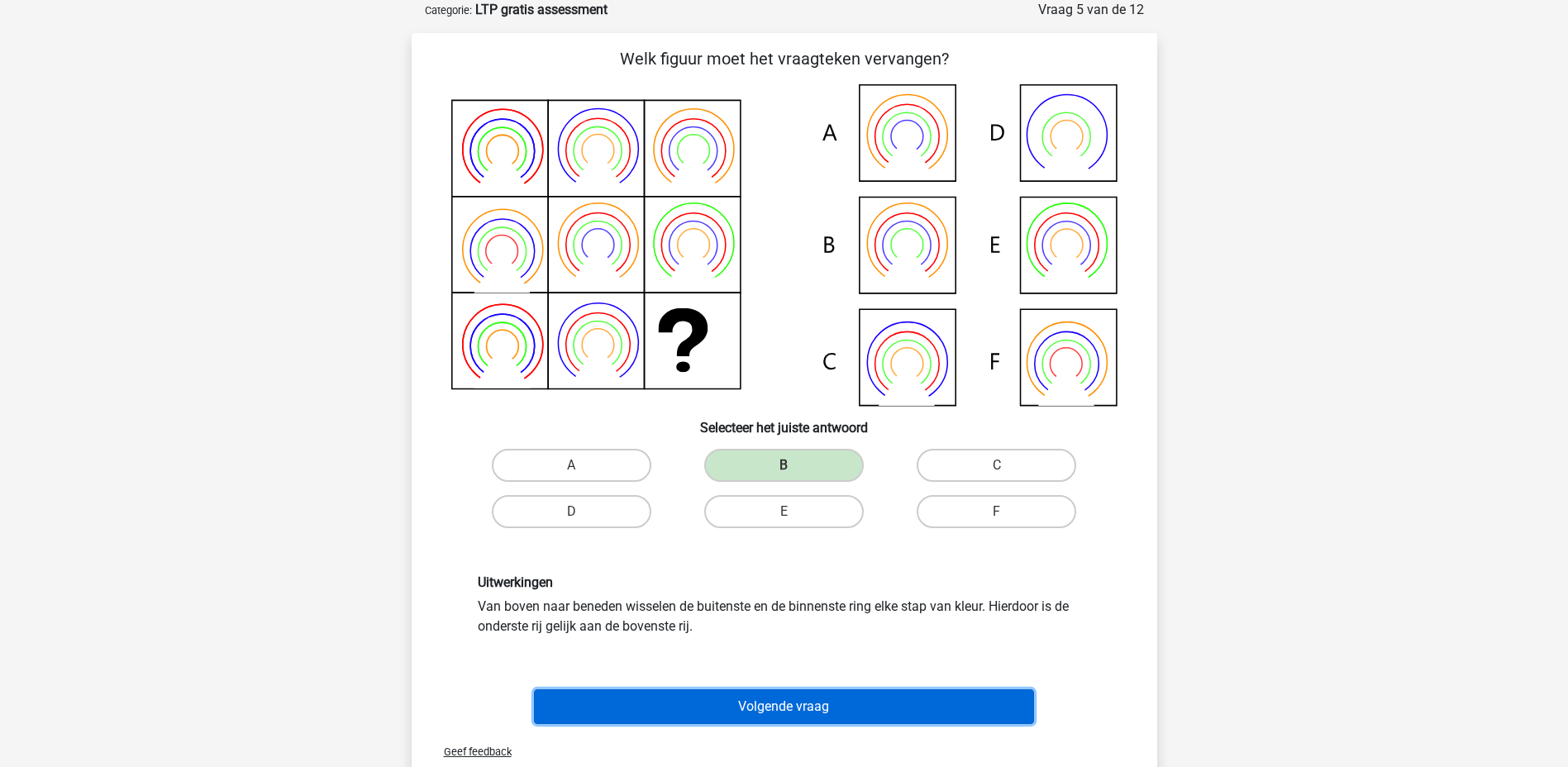
click at [820, 716] on button "Volgende vraag" at bounding box center [784, 706] width 500 height 35
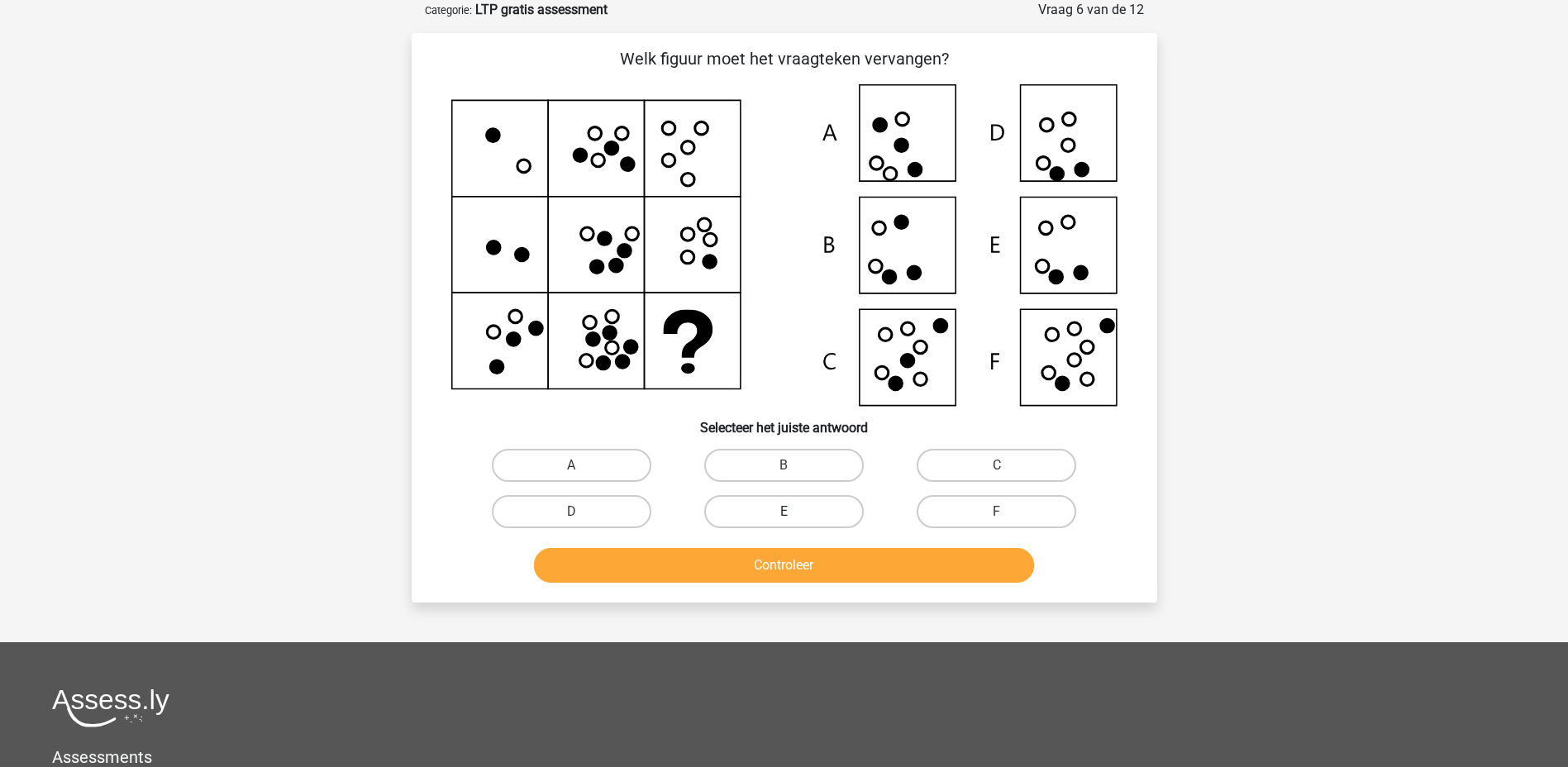
click at [788, 502] on label "E" at bounding box center [784, 512] width 160 height 33
click at [788, 512] on input "E" at bounding box center [789, 517] width 11 height 11
radio input "true"
click at [818, 559] on button "Controleer" at bounding box center [784, 566] width 500 height 35
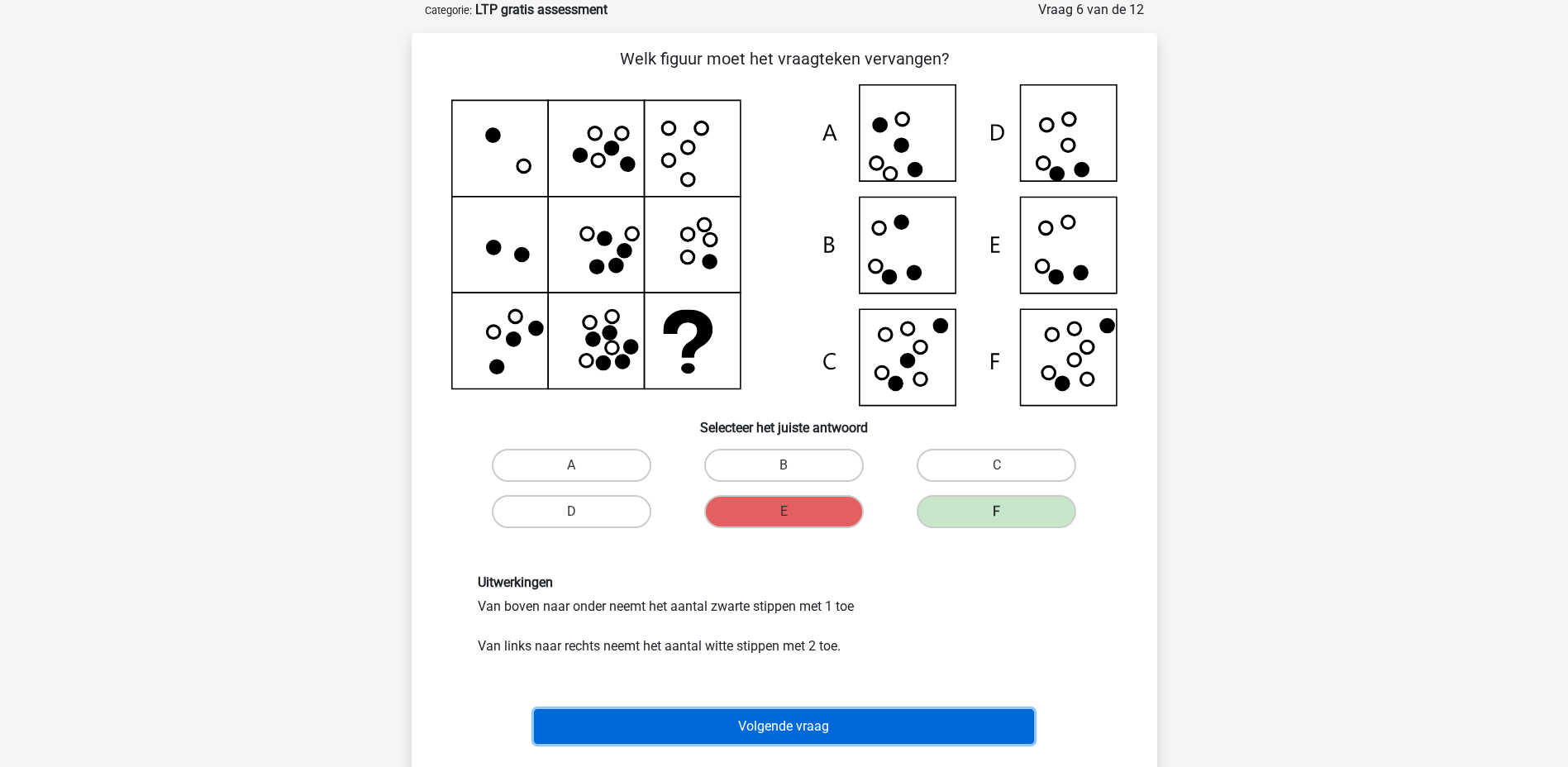
click at [890, 718] on button "Volgende vraag" at bounding box center [784, 727] width 500 height 35
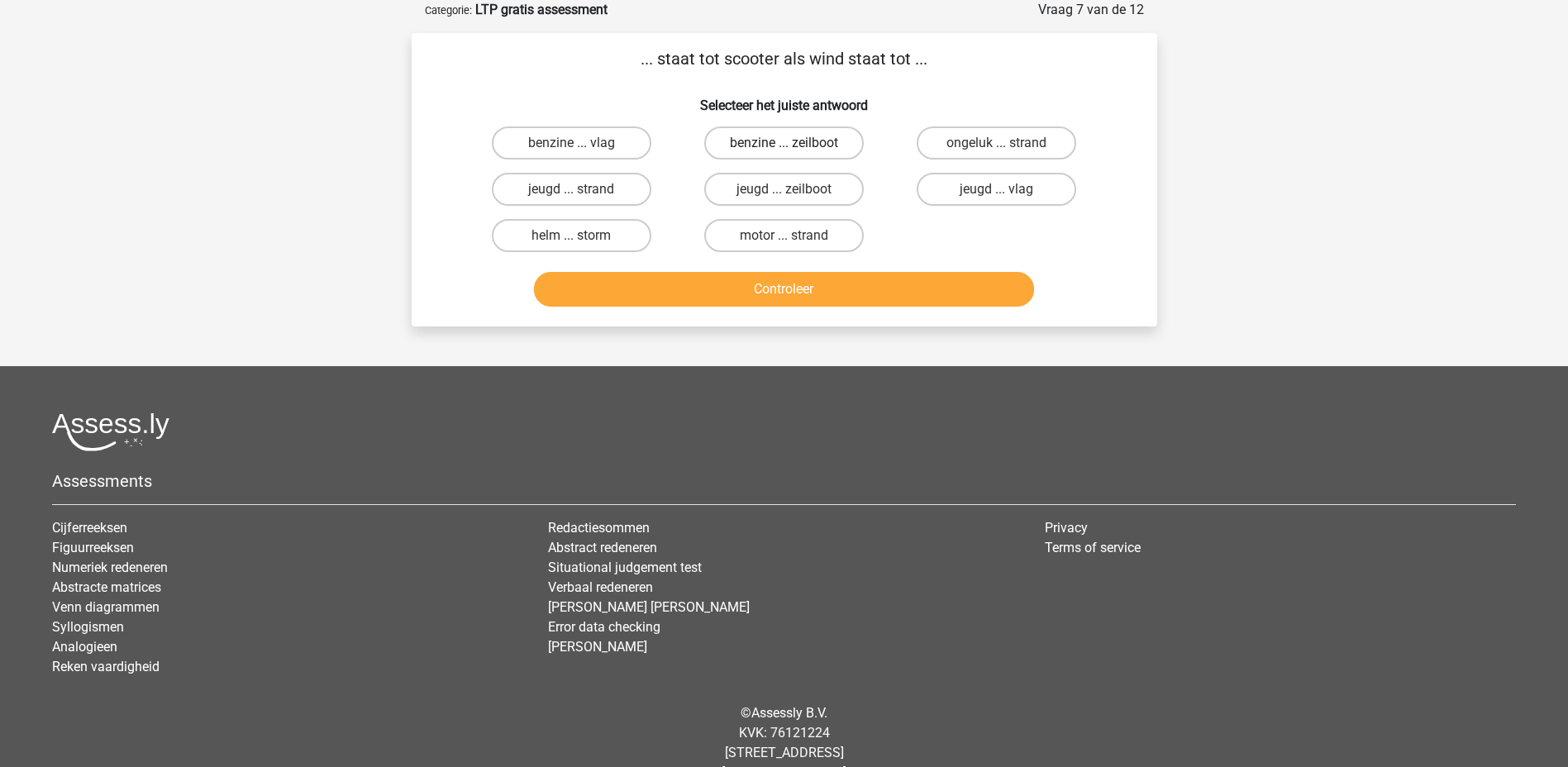
click at [772, 128] on label "benzine ... zeilboot" at bounding box center [784, 143] width 160 height 33
click at [784, 143] on input "benzine ... zeilboot" at bounding box center [789, 149] width 11 height 11
radio input "true"
click at [867, 298] on button "Controleer" at bounding box center [784, 289] width 500 height 35
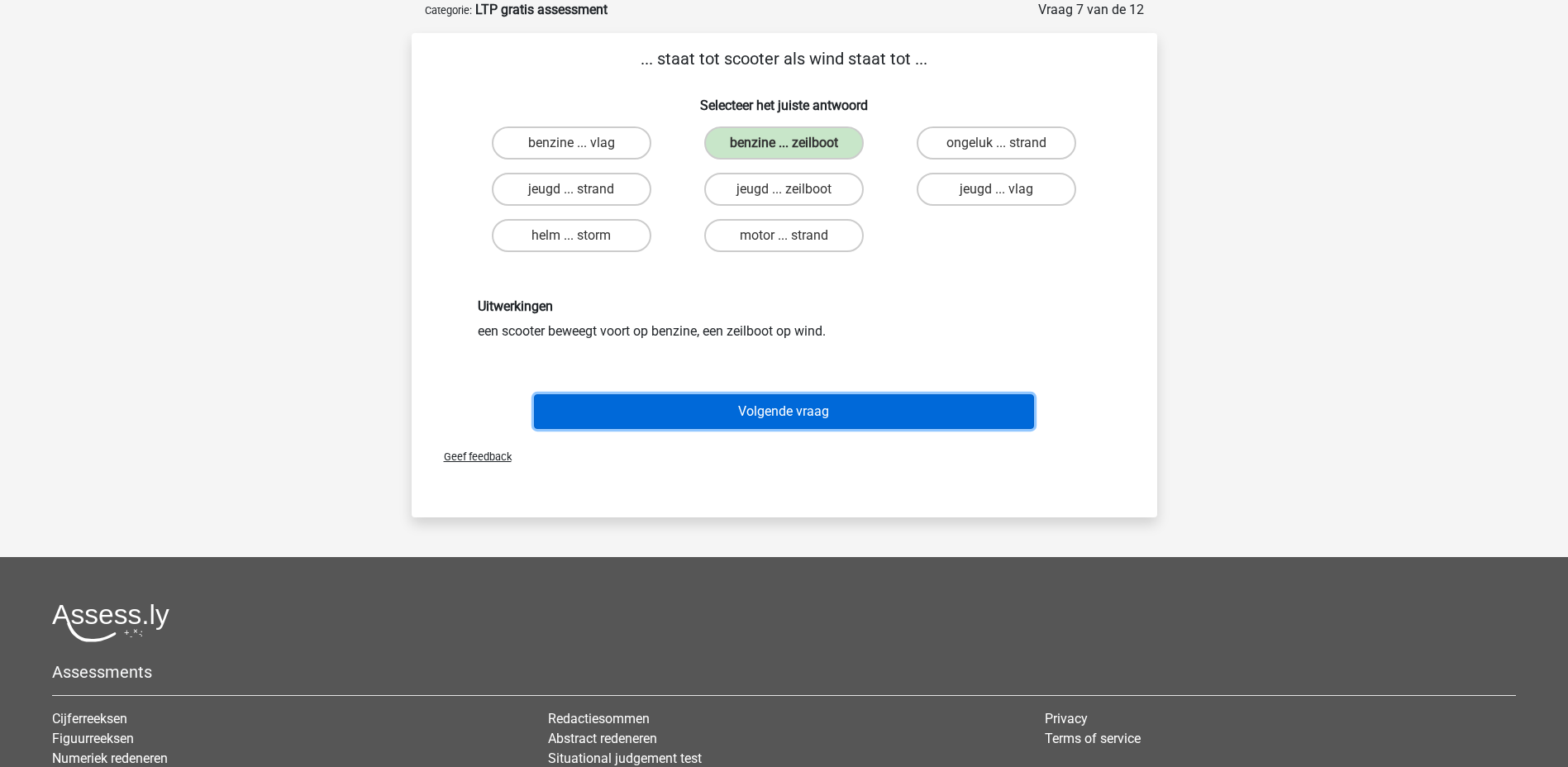
click at [892, 397] on button "Volgende vraag" at bounding box center [784, 412] width 500 height 35
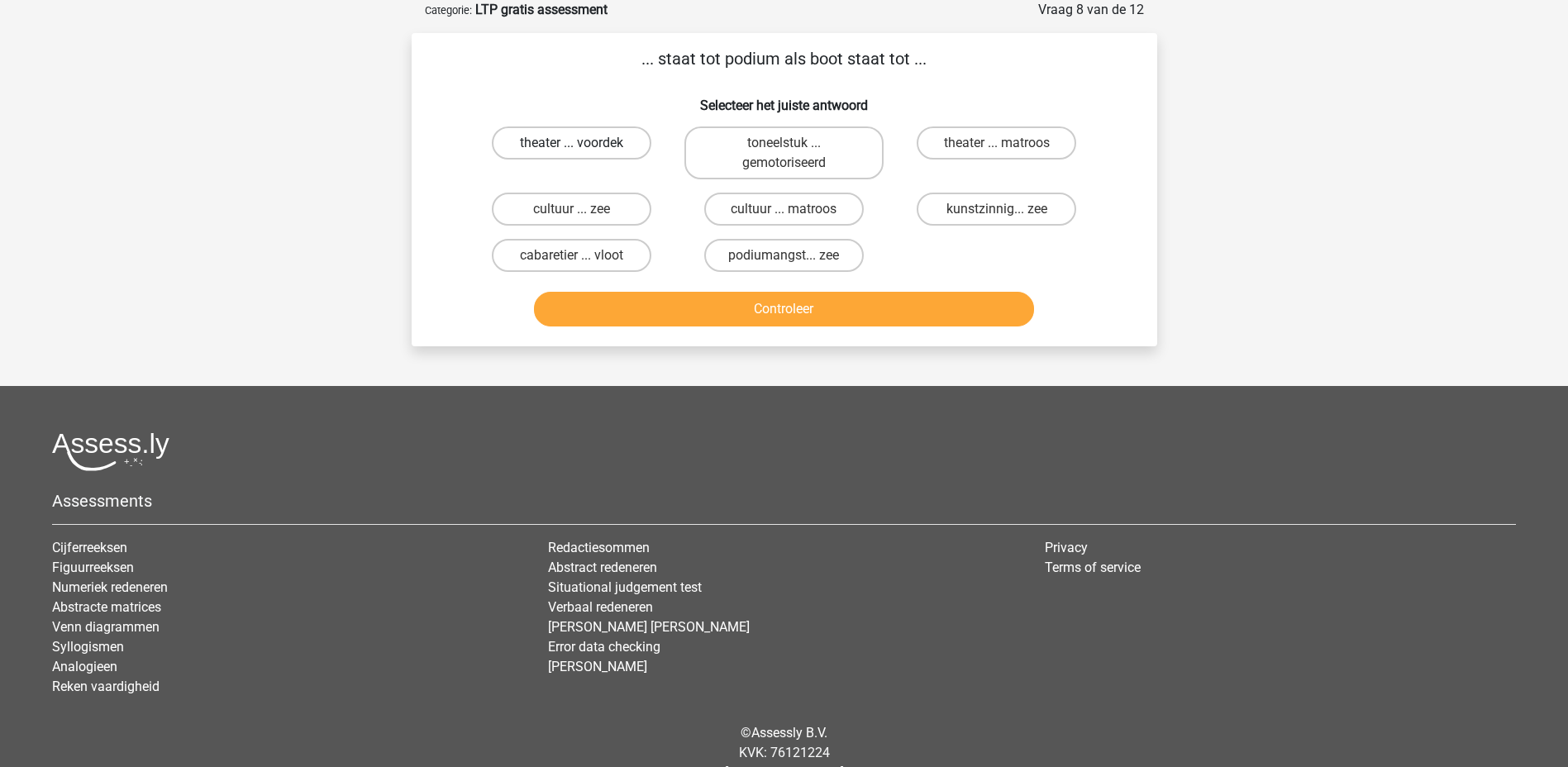
click at [536, 146] on label "theater ... voordek" at bounding box center [571, 143] width 160 height 33
click at [571, 146] on input "theater ... voordek" at bounding box center [577, 149] width 11 height 11
radio input "true"
click at [738, 313] on button "Controleer" at bounding box center [784, 310] width 500 height 35
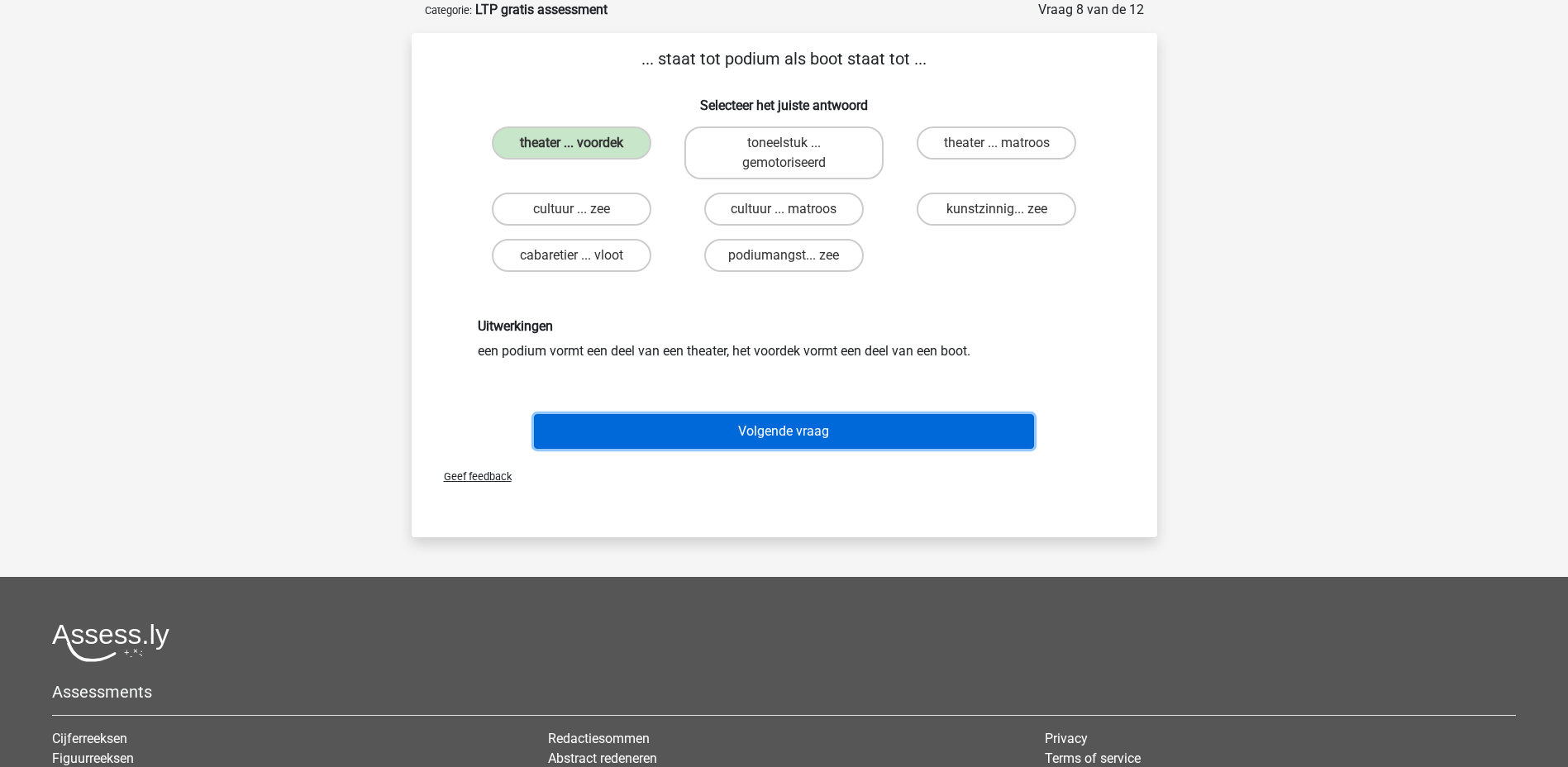
click at [768, 424] on button "Volgende vraag" at bounding box center [784, 432] width 500 height 35
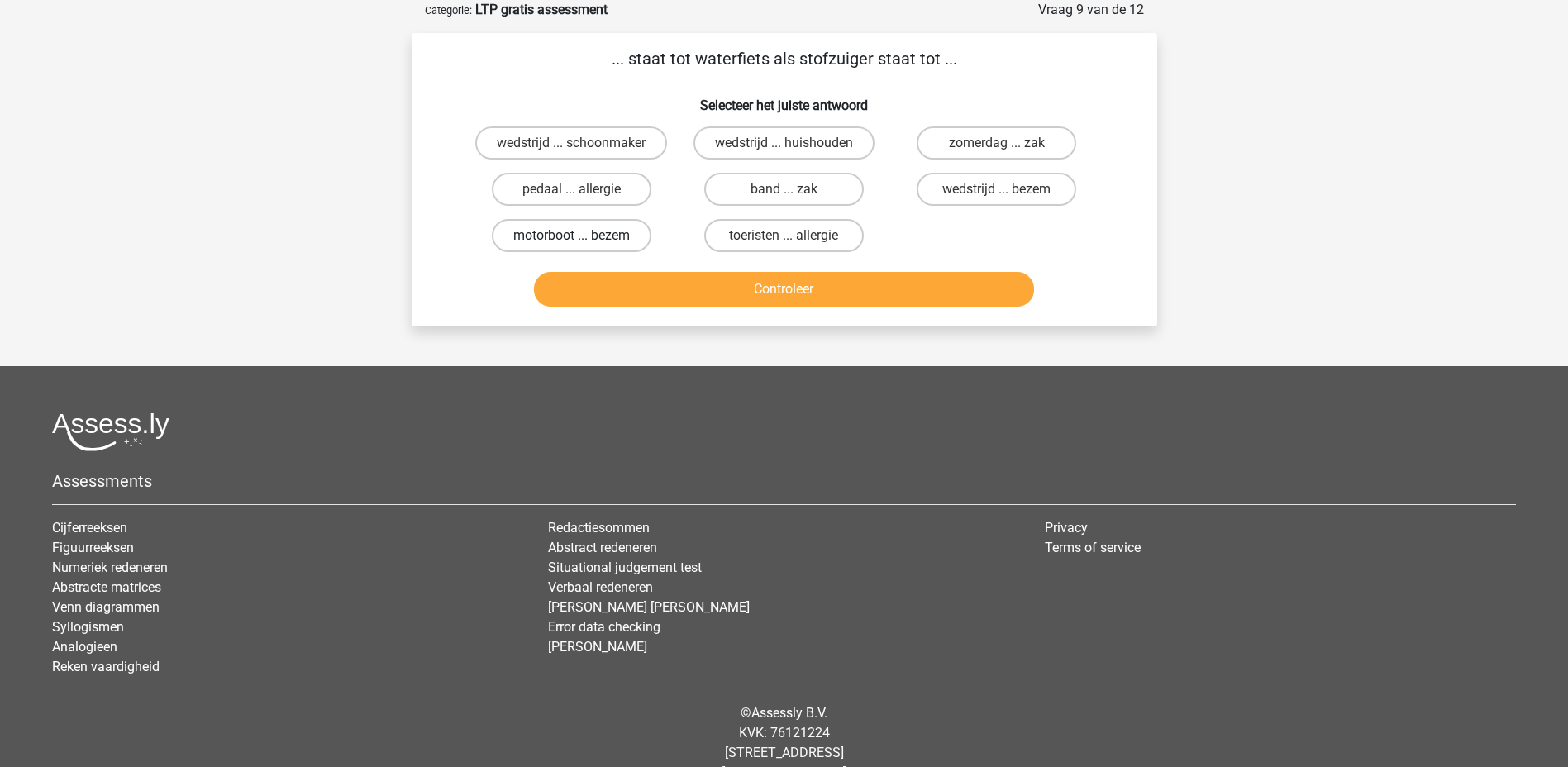
click at [566, 241] on label "motorboot ... bezem" at bounding box center [571, 235] width 160 height 33
click at [571, 241] on input "motorboot ... bezem" at bounding box center [577, 241] width 11 height 11
radio input "true"
click at [671, 293] on button "Controleer" at bounding box center [784, 289] width 500 height 35
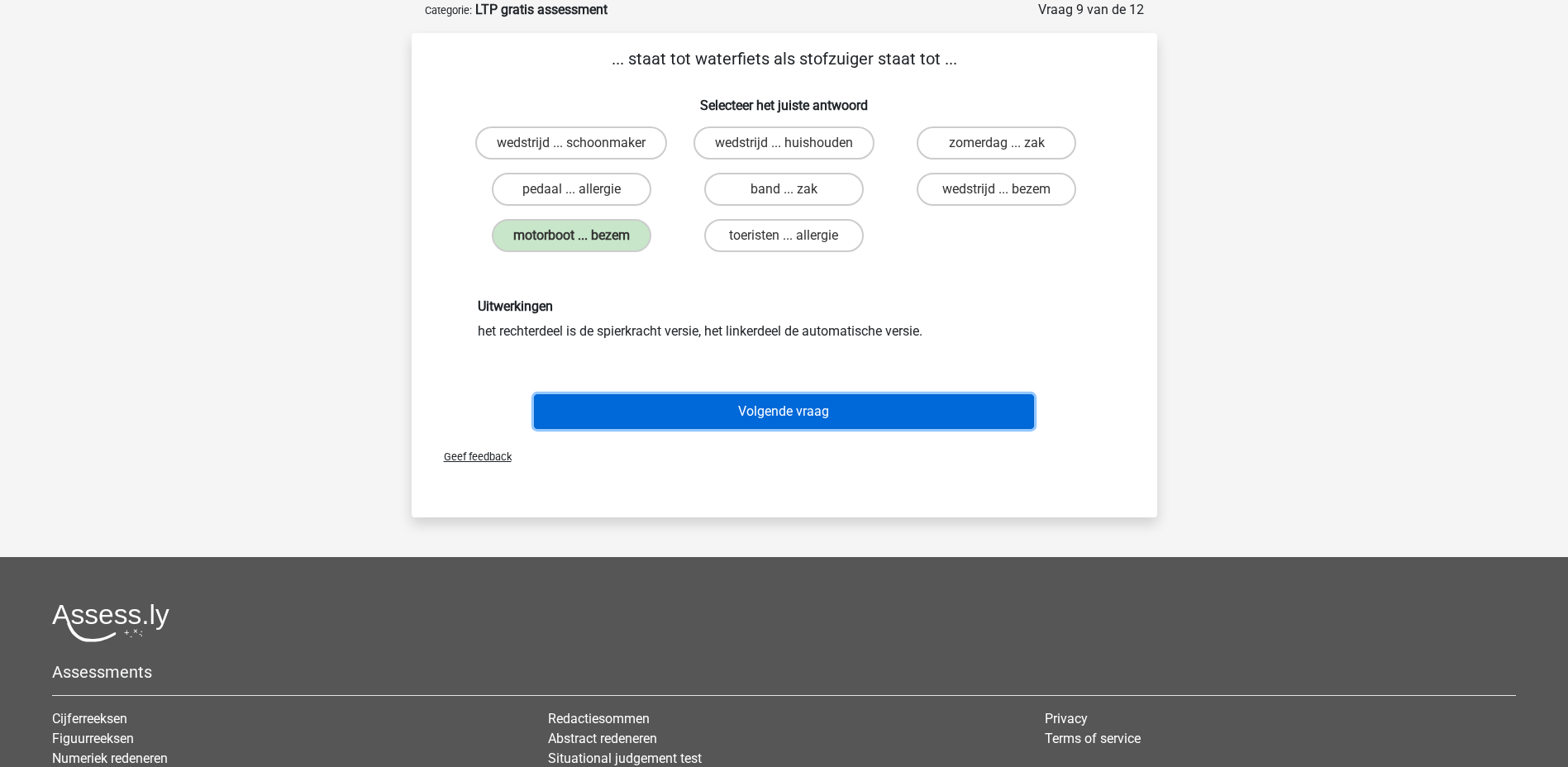
click at [734, 401] on button "Volgende vraag" at bounding box center [784, 412] width 500 height 35
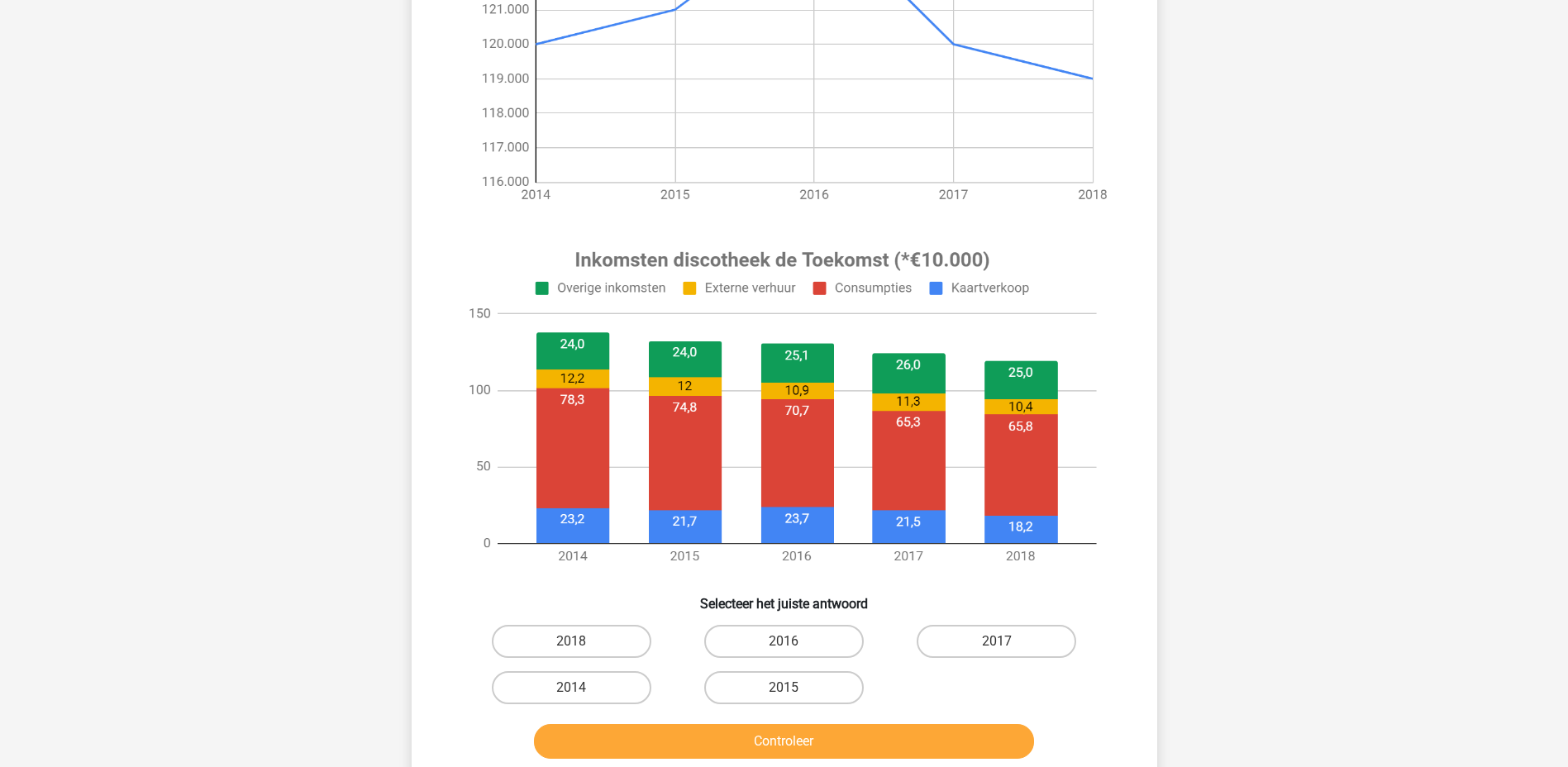
scroll to position [413, 0]
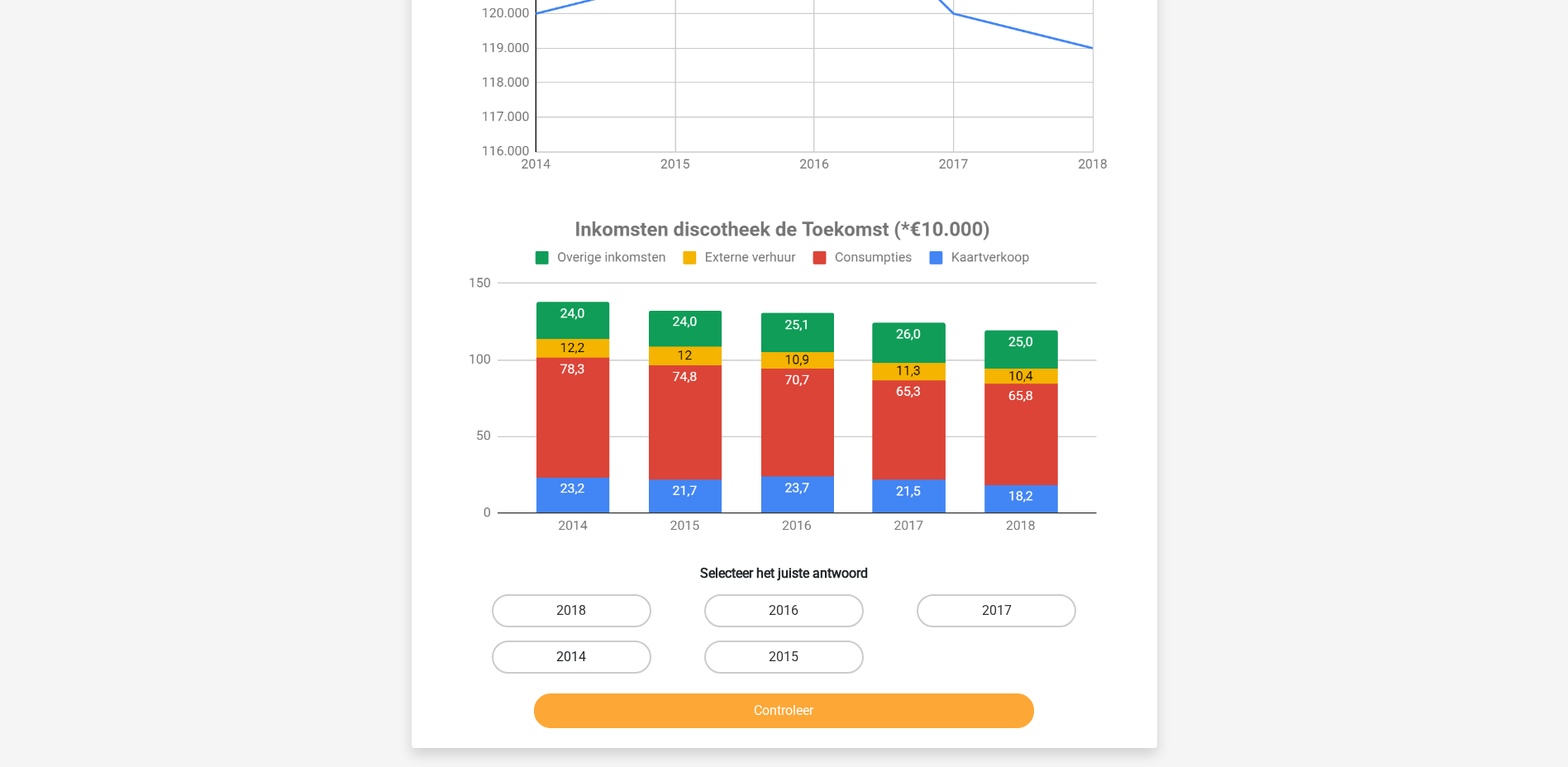
click at [590, 660] on label "2014" at bounding box center [571, 657] width 160 height 33
click at [581, 660] on input "2014" at bounding box center [577, 662] width 11 height 11
radio input "true"
click at [799, 717] on button "Controleer" at bounding box center [784, 711] width 500 height 35
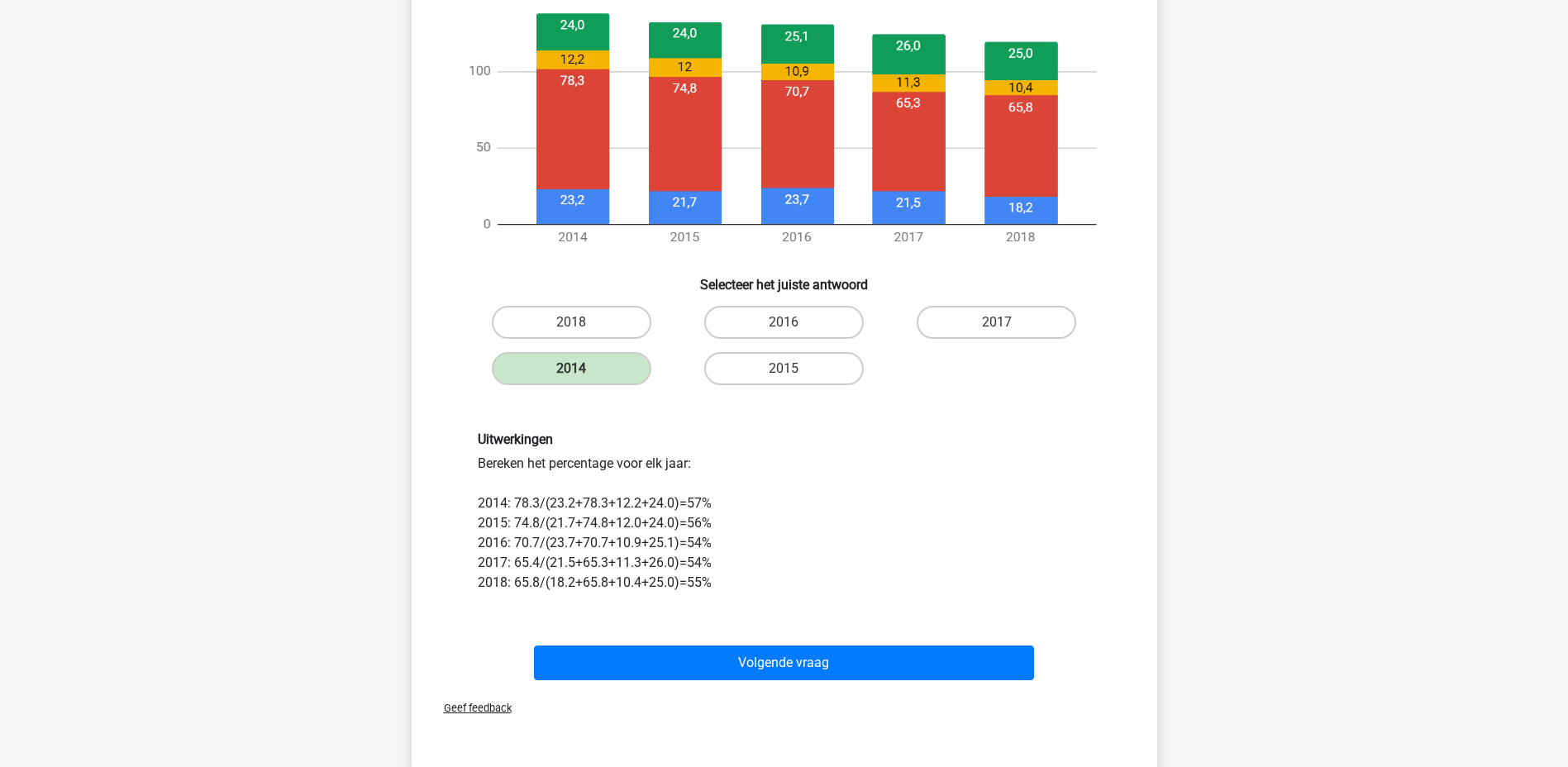
scroll to position [744, 0]
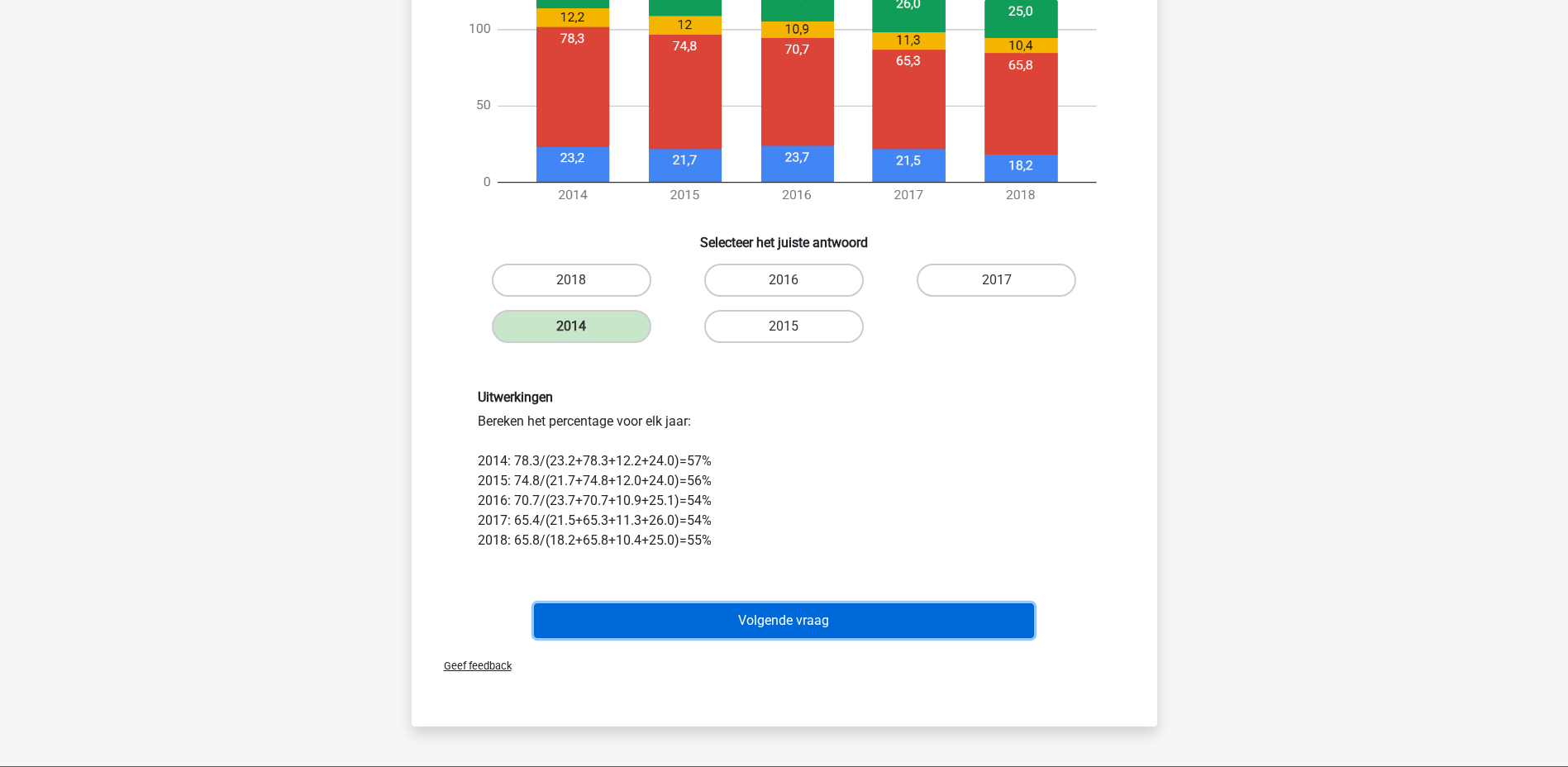
click at [877, 611] on button "Volgende vraag" at bounding box center [784, 621] width 500 height 35
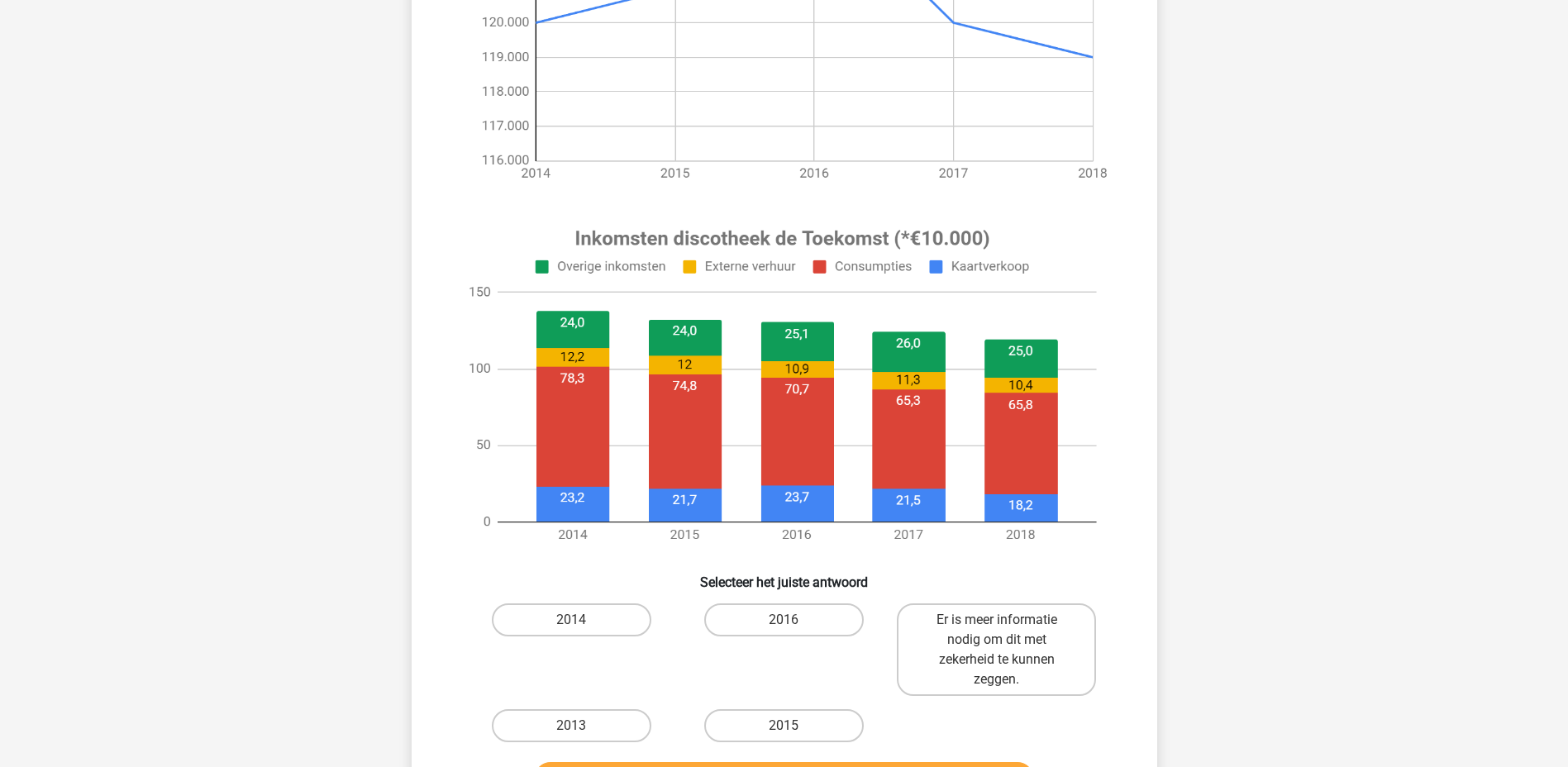
scroll to position [413, 0]
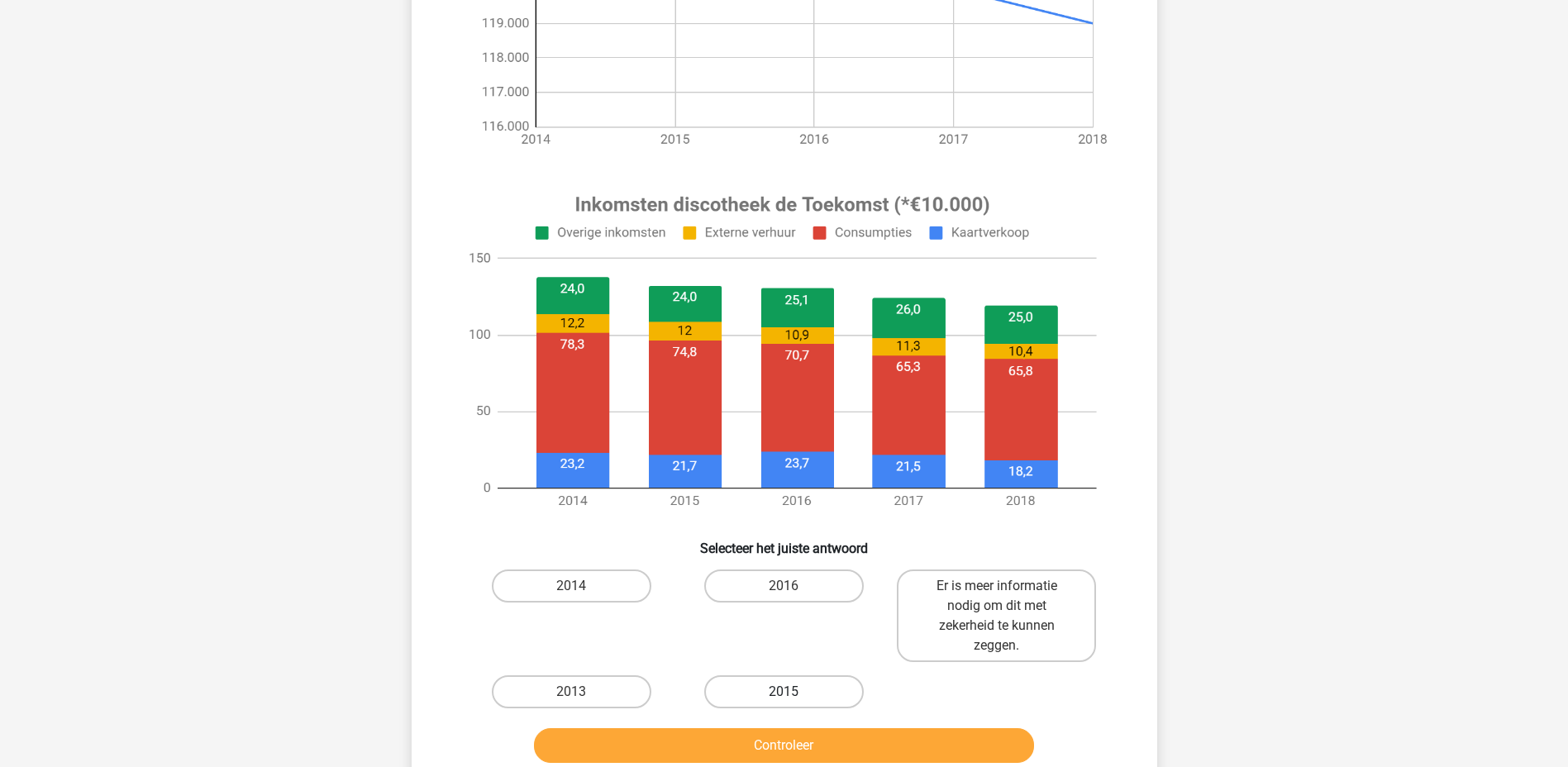
click at [813, 680] on label "2015" at bounding box center [784, 692] width 160 height 33
click at [795, 692] on input "2015" at bounding box center [789, 697] width 11 height 11
radio input "true"
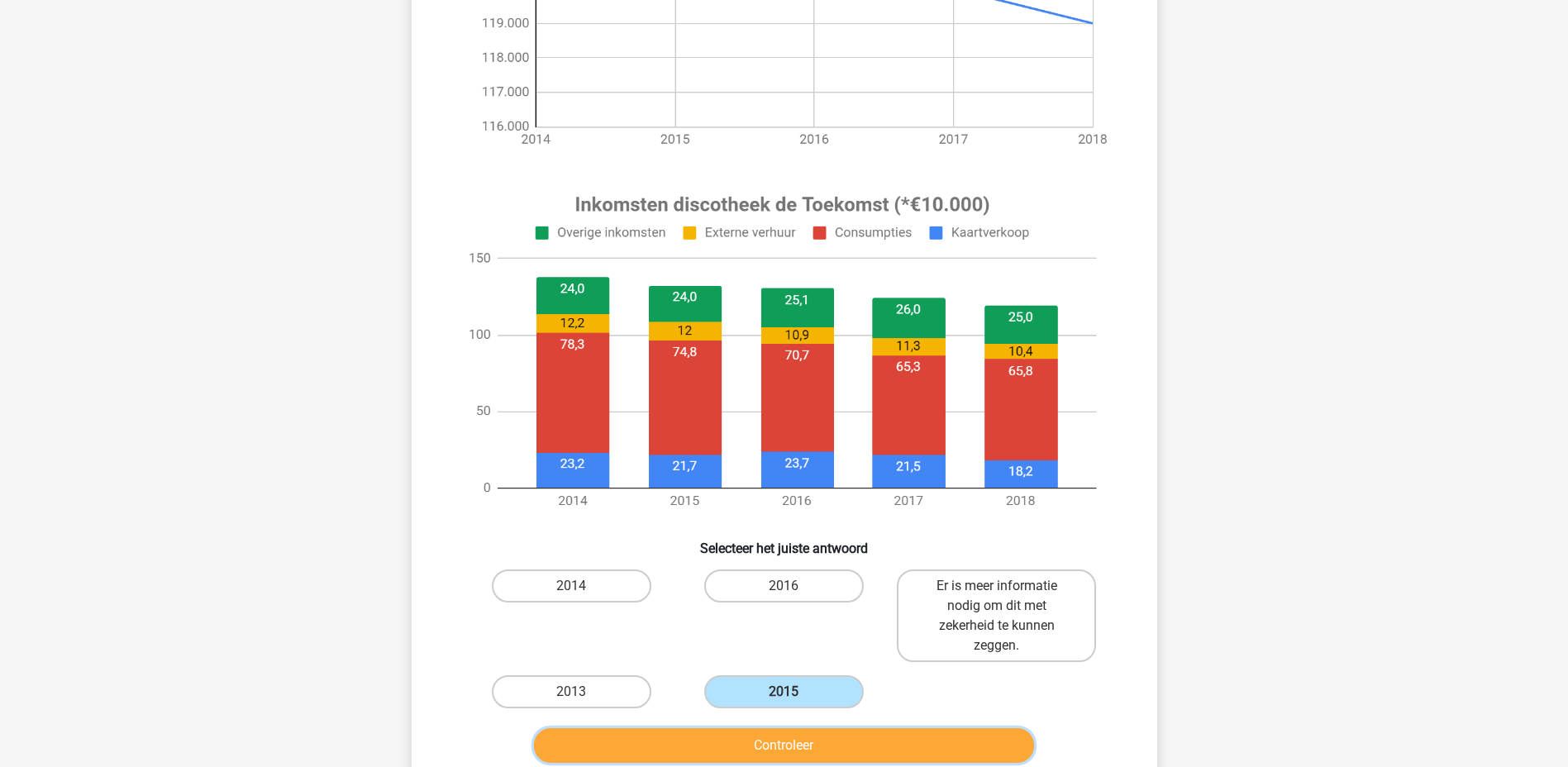
click at [845, 747] on button "Controleer" at bounding box center [784, 746] width 500 height 35
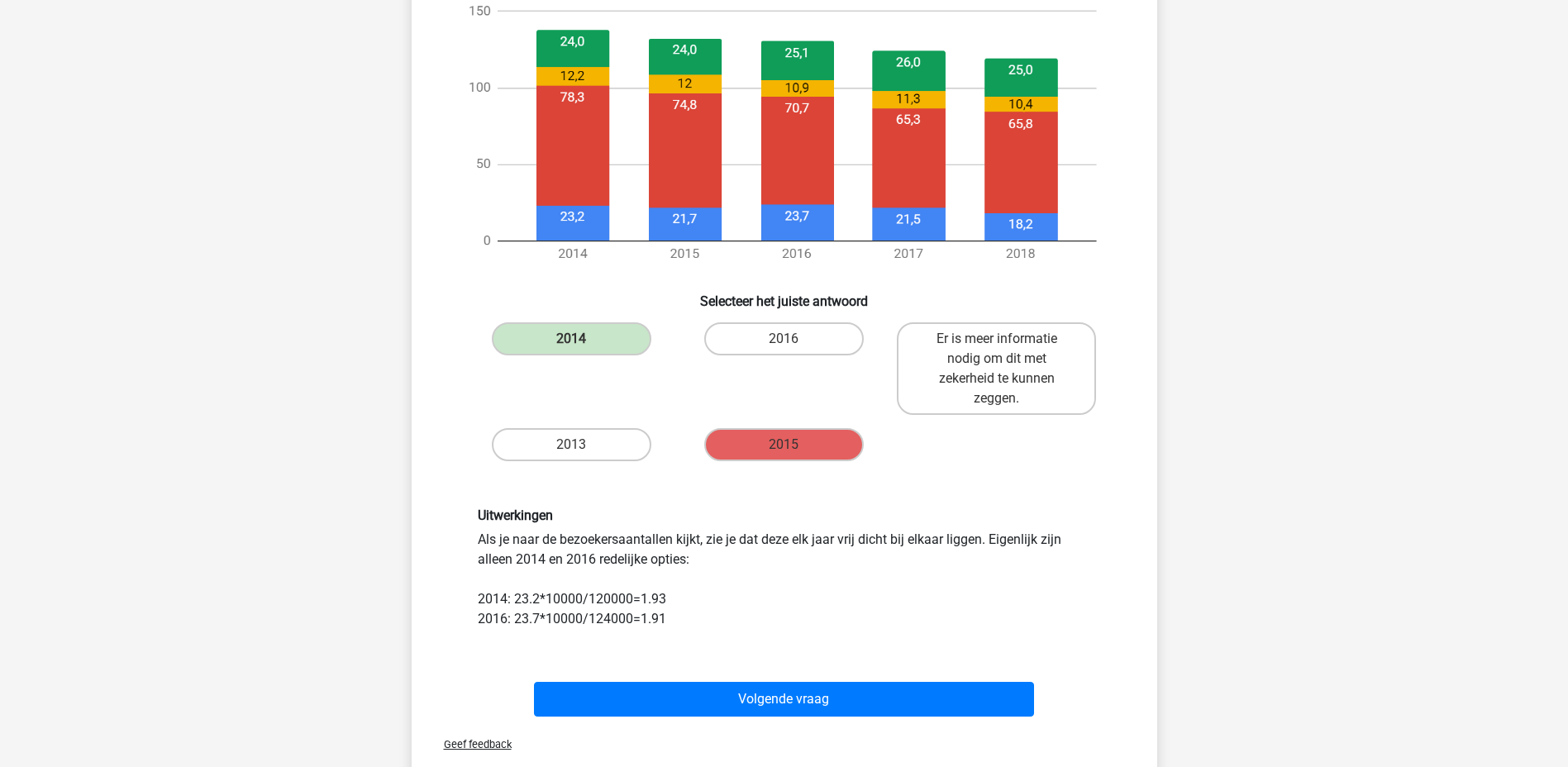
scroll to position [661, 0]
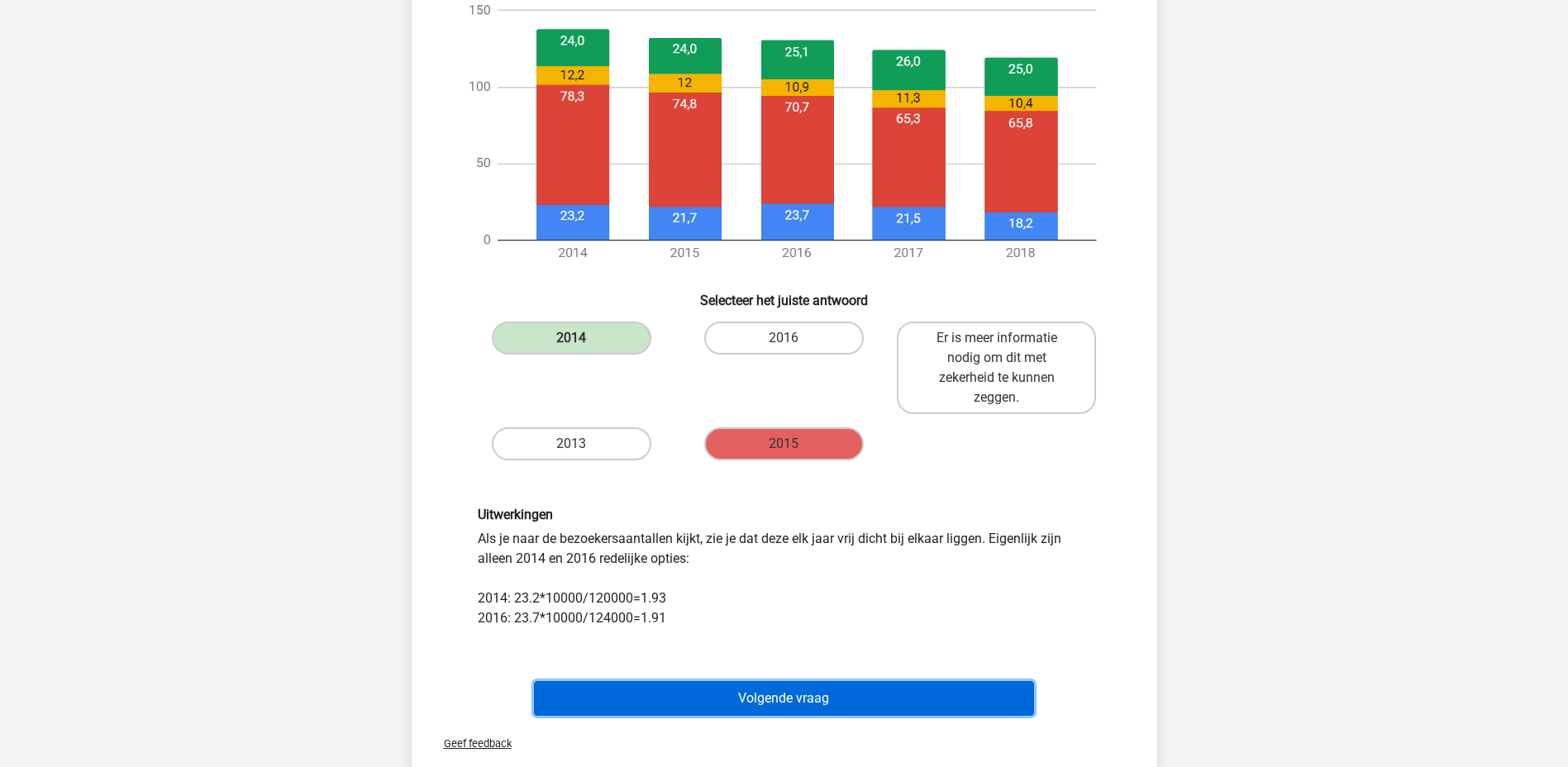
click at [771, 697] on button "Volgende vraag" at bounding box center [784, 698] width 500 height 35
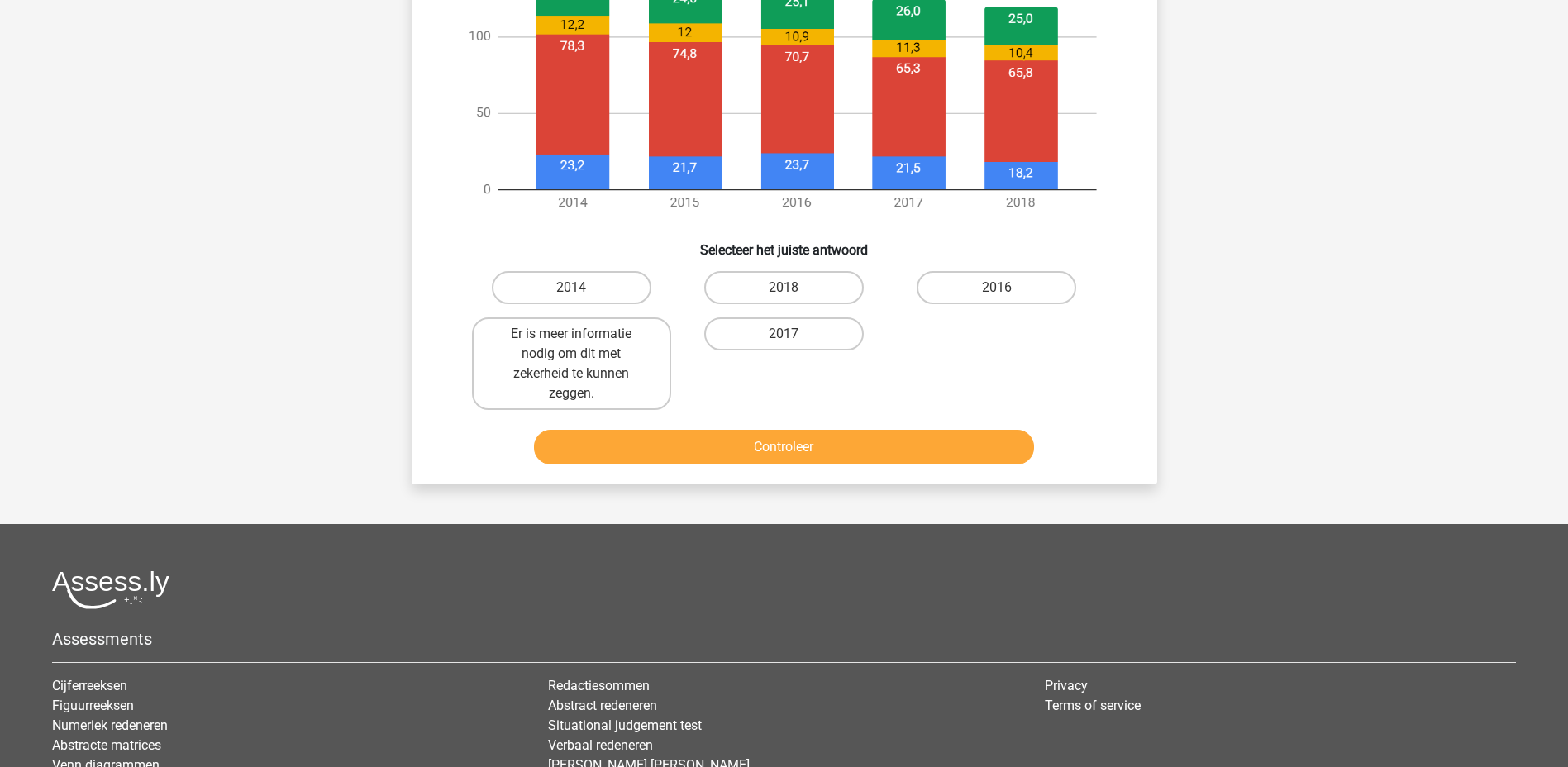
scroll to position [827, 0]
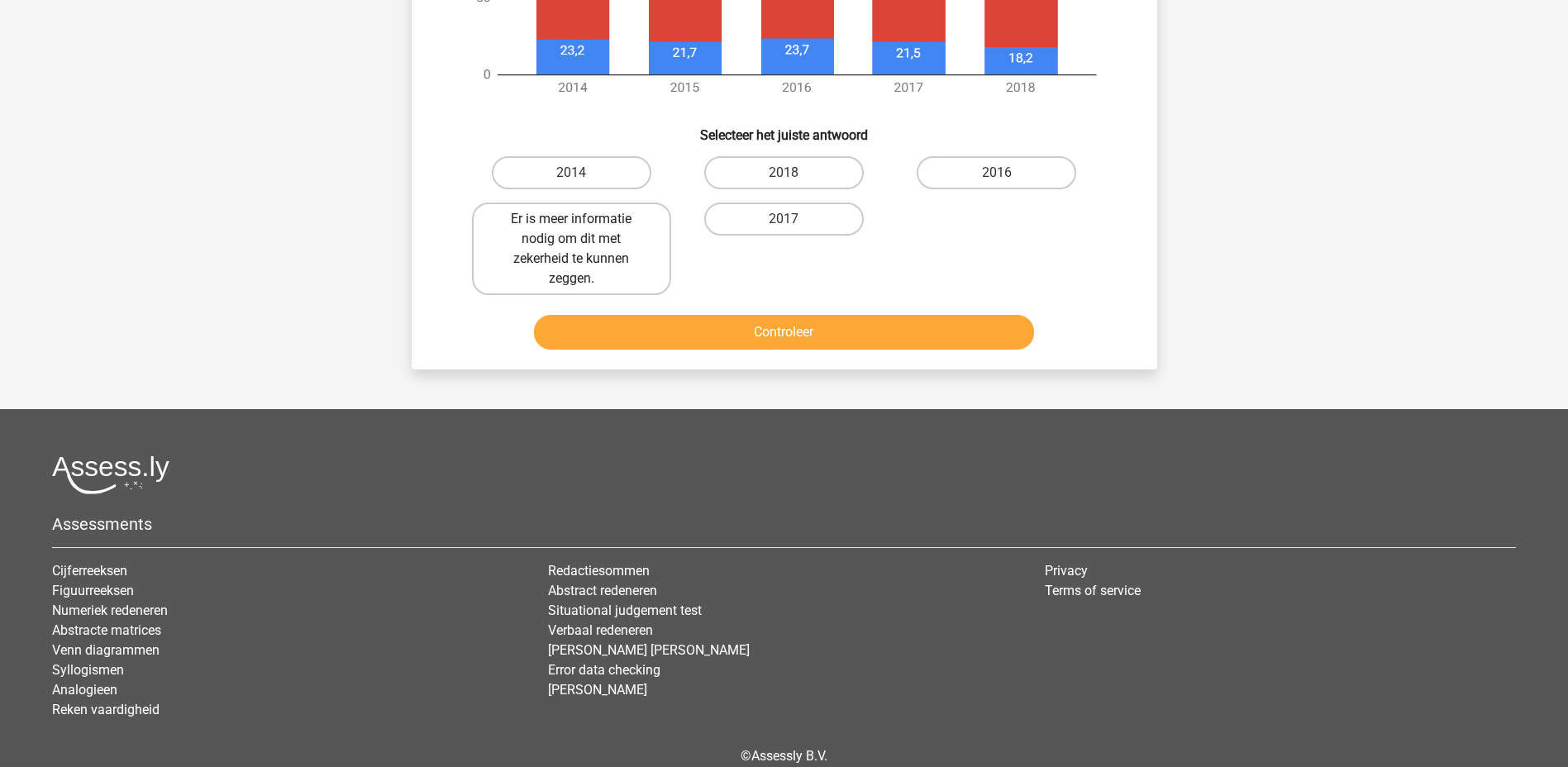
click at [640, 234] on label "Er is meer informatie nodig om dit met zekerheid te kunnen zeggen." at bounding box center [571, 248] width 199 height 93
click at [581, 230] on input "Er is meer informatie nodig om dit met zekerheid te kunnen zeggen." at bounding box center [577, 224] width 11 height 11
radio input "true"
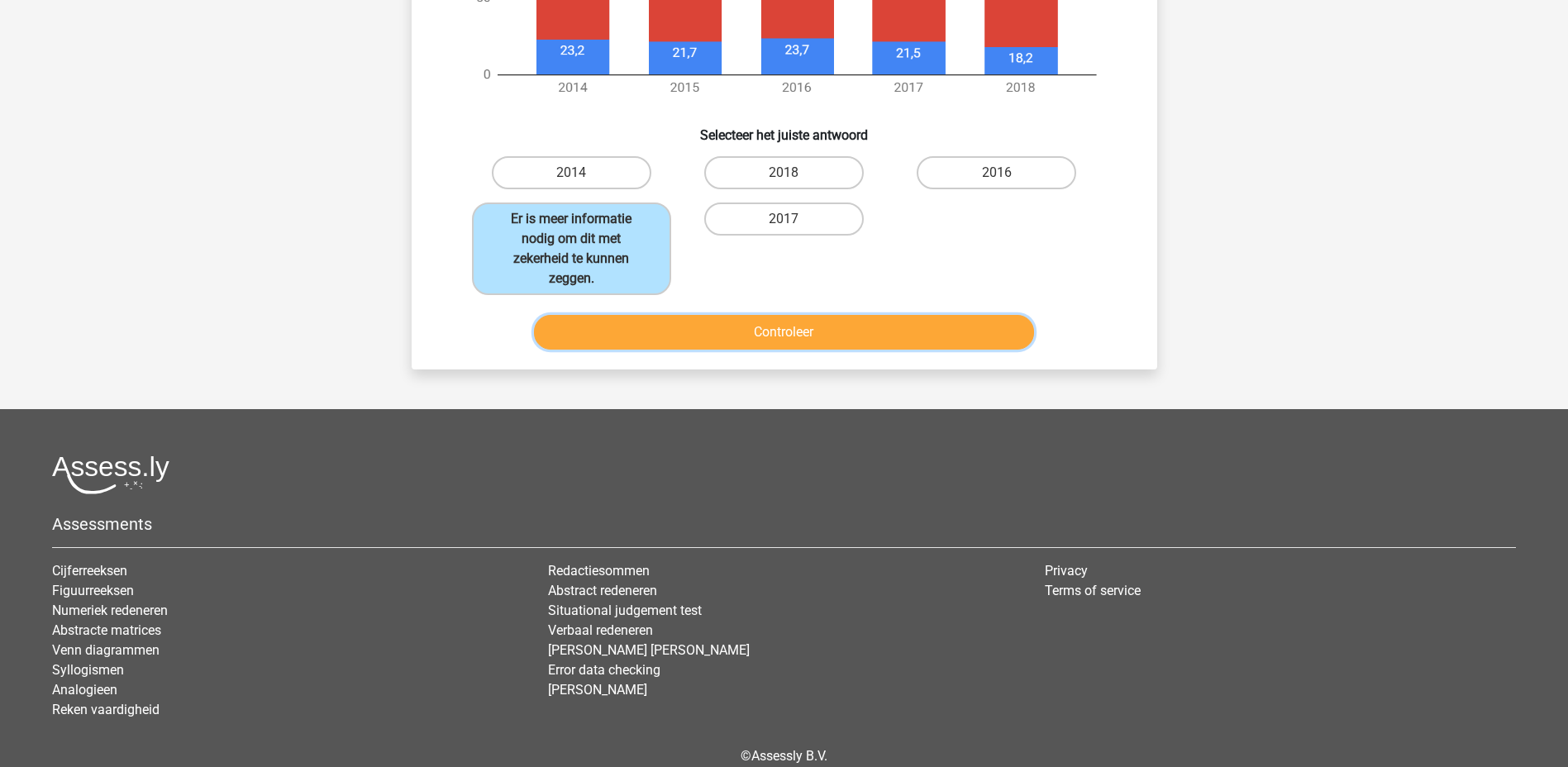
click at [719, 336] on button "Controleer" at bounding box center [784, 333] width 500 height 35
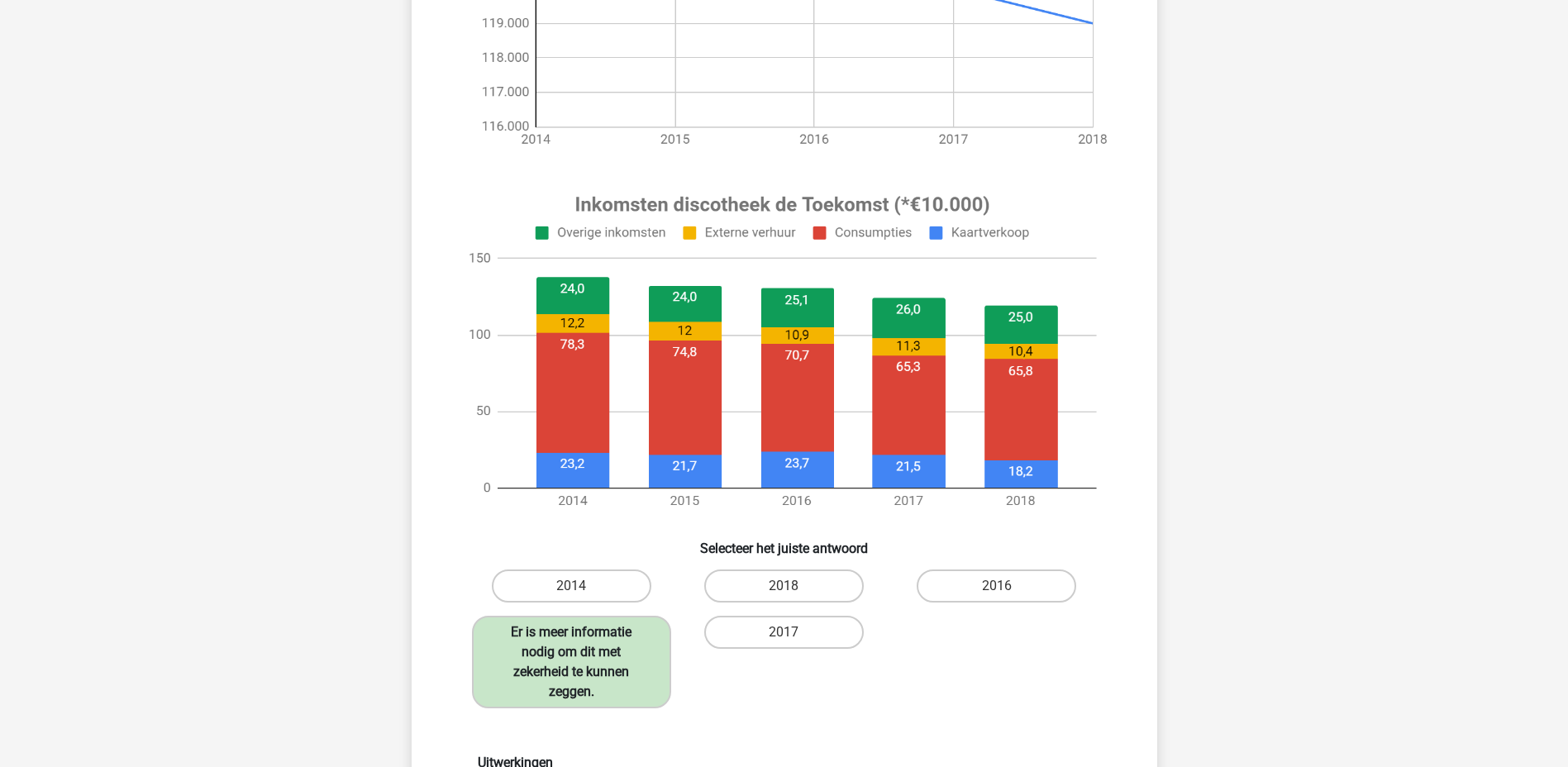
scroll to position [0, 0]
